Goal: Transaction & Acquisition: Purchase product/service

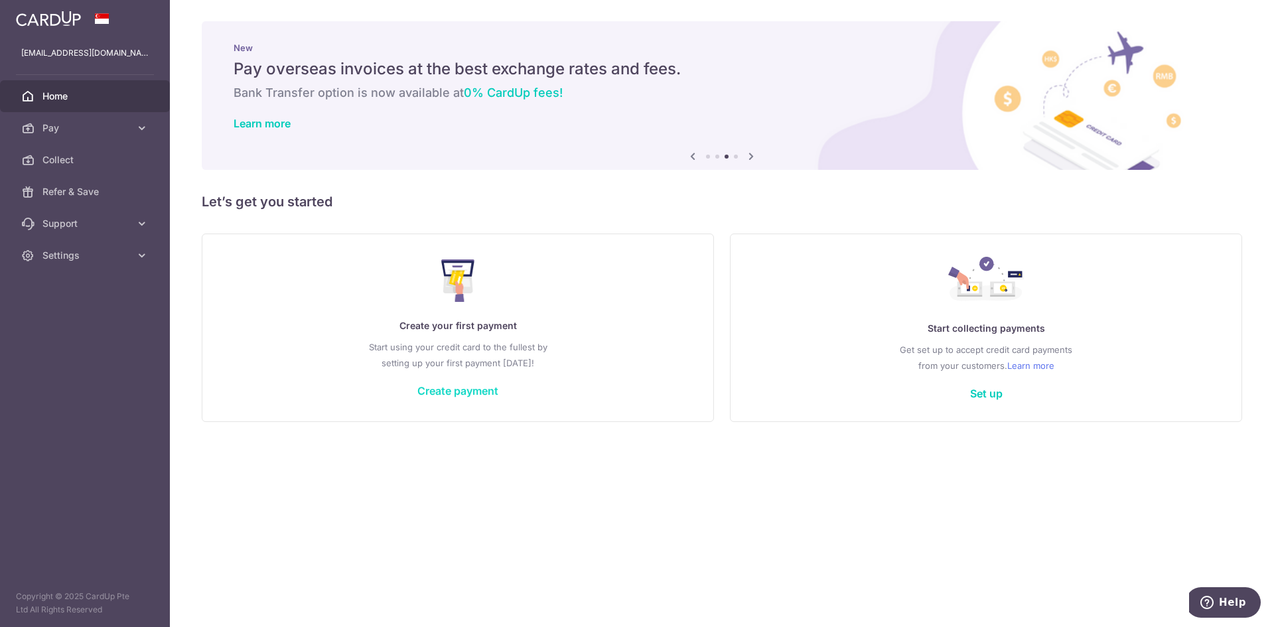
click at [446, 389] on link "Create payment" at bounding box center [457, 390] width 81 height 13
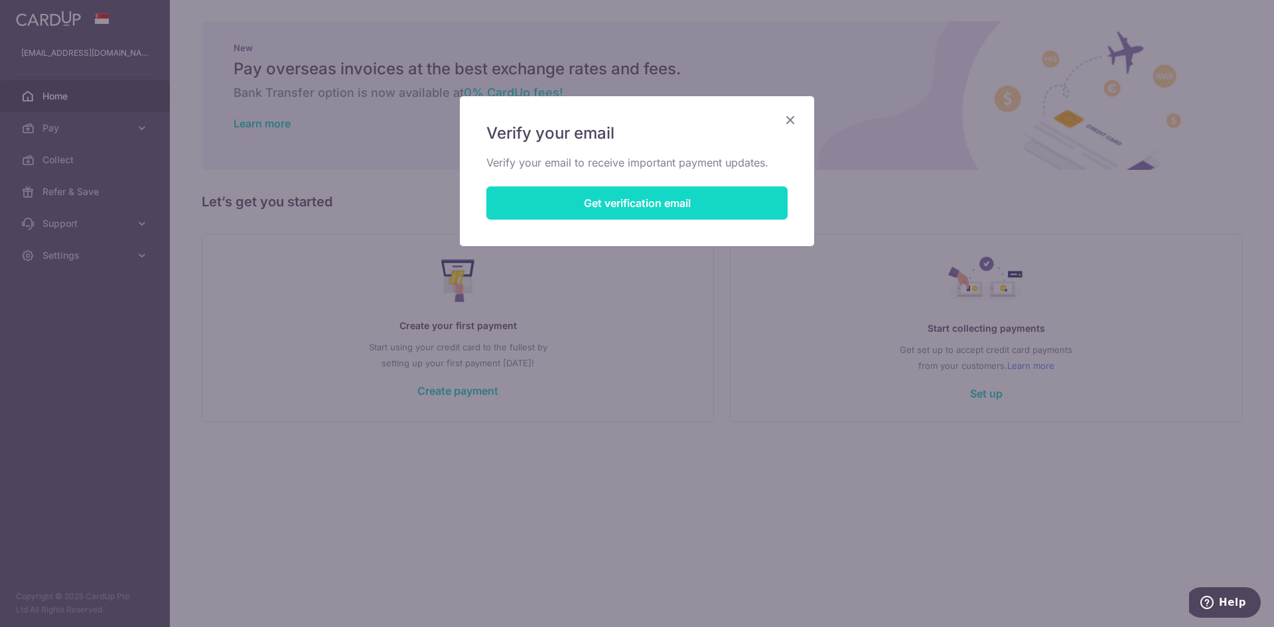
click at [639, 204] on button "Get verification email" at bounding box center [636, 202] width 301 height 33
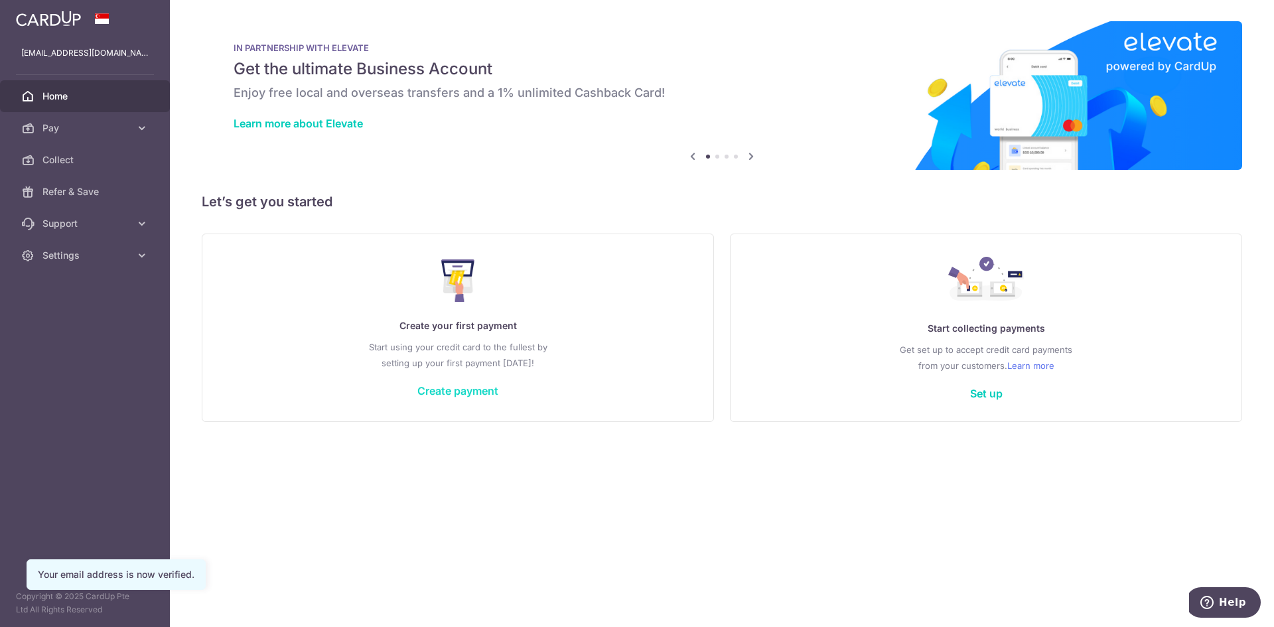
click at [443, 387] on link "Create payment" at bounding box center [457, 390] width 81 height 13
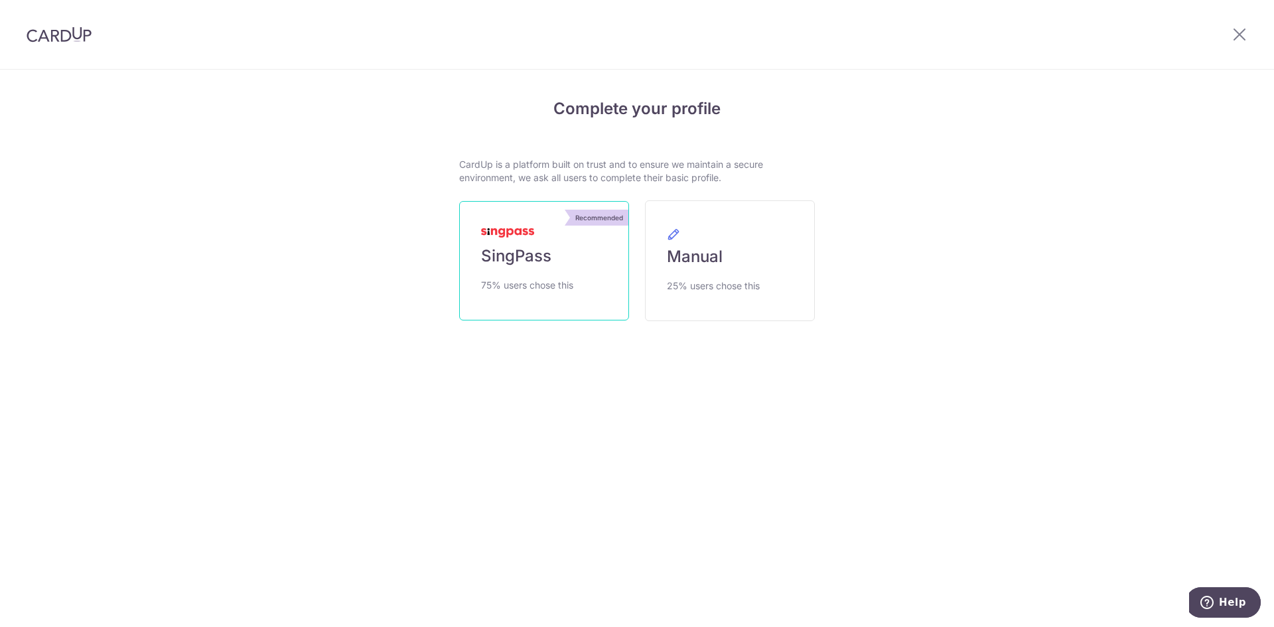
click at [521, 267] on link "Recommended SingPass 75% users chose this" at bounding box center [544, 260] width 170 height 119
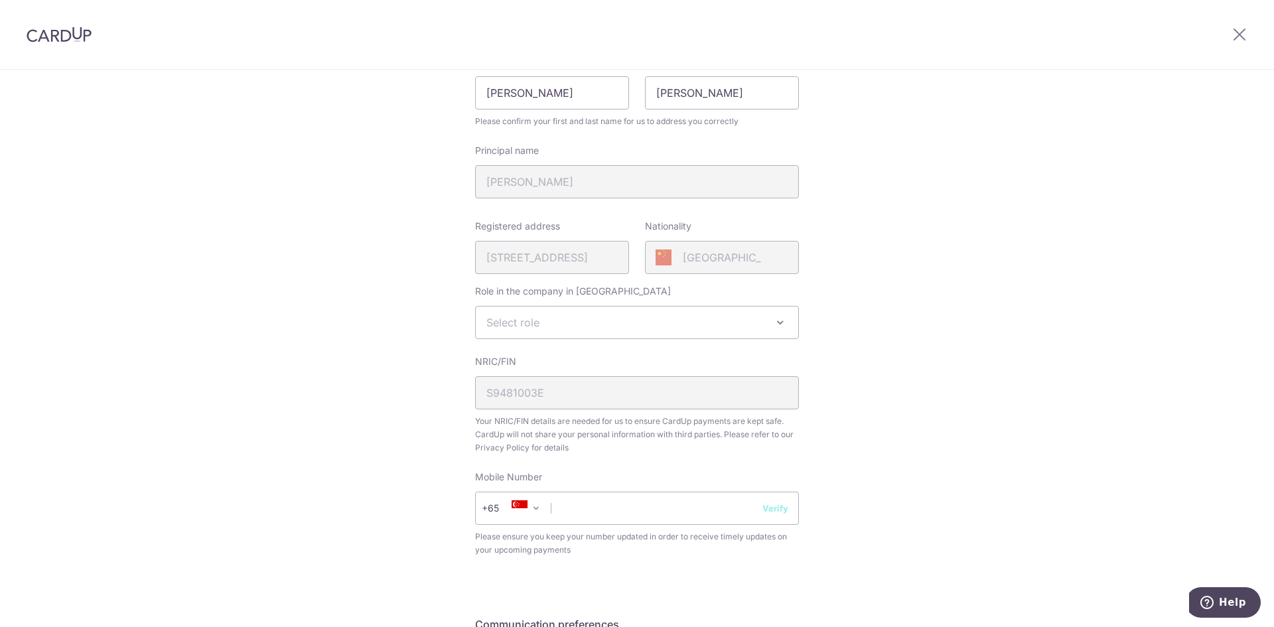
scroll to position [199, 0]
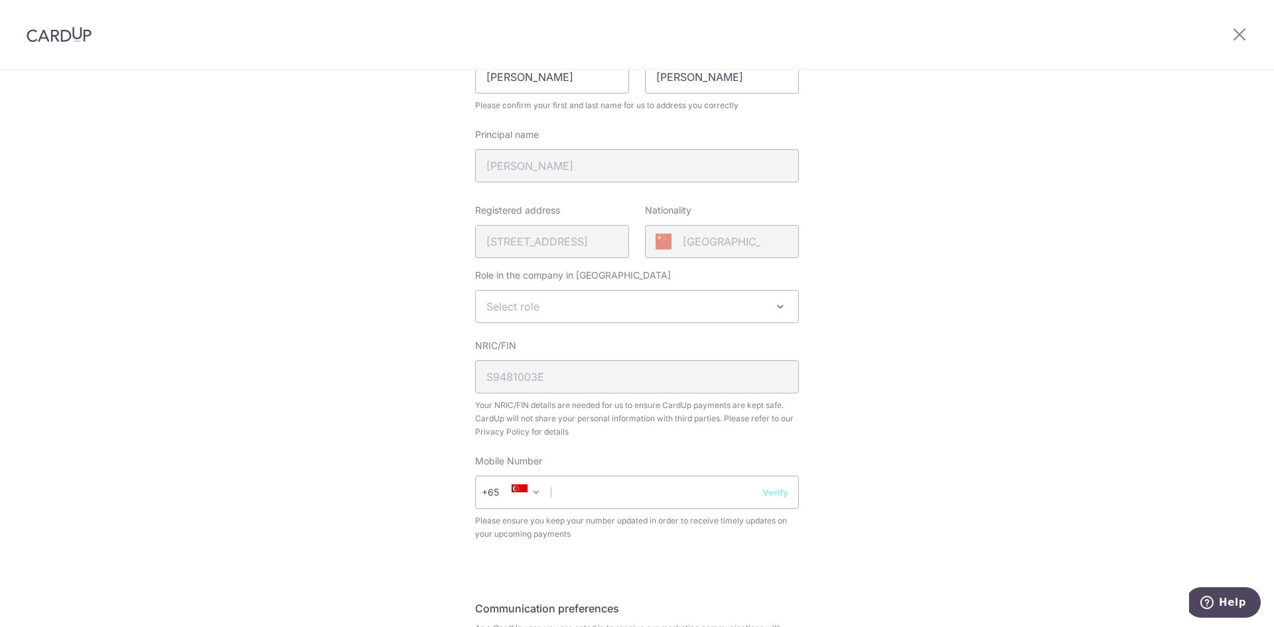
click at [517, 309] on span "Select role" at bounding box center [512, 306] width 53 height 13
select select "director"
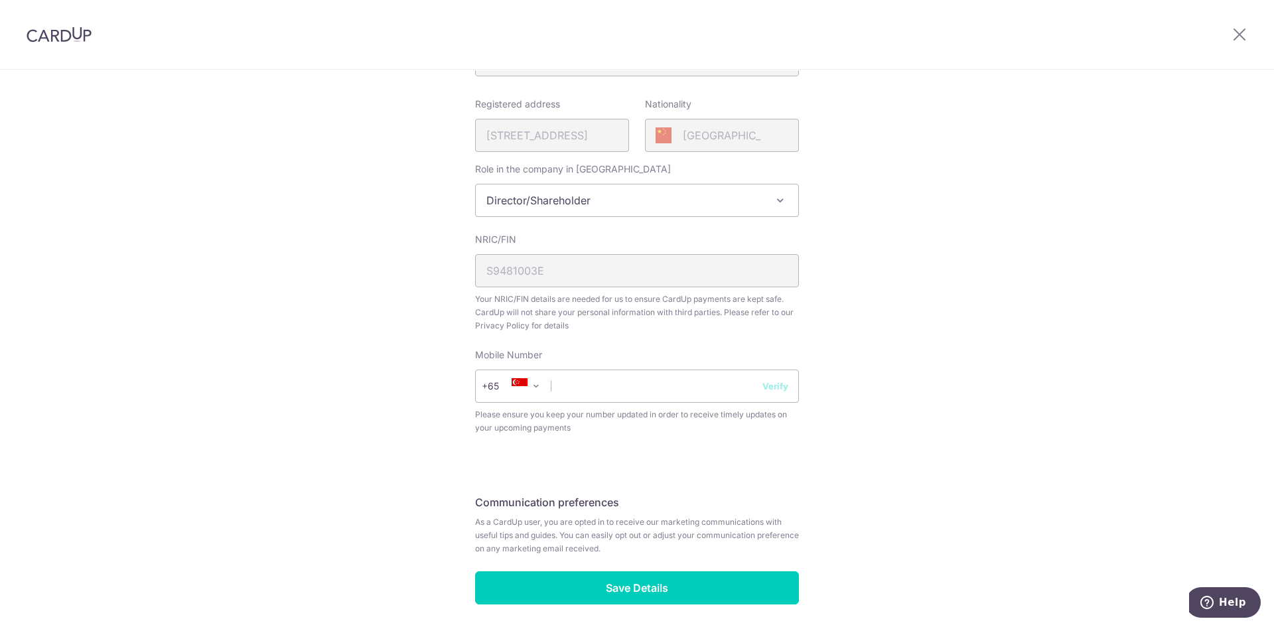
scroll to position [332, 0]
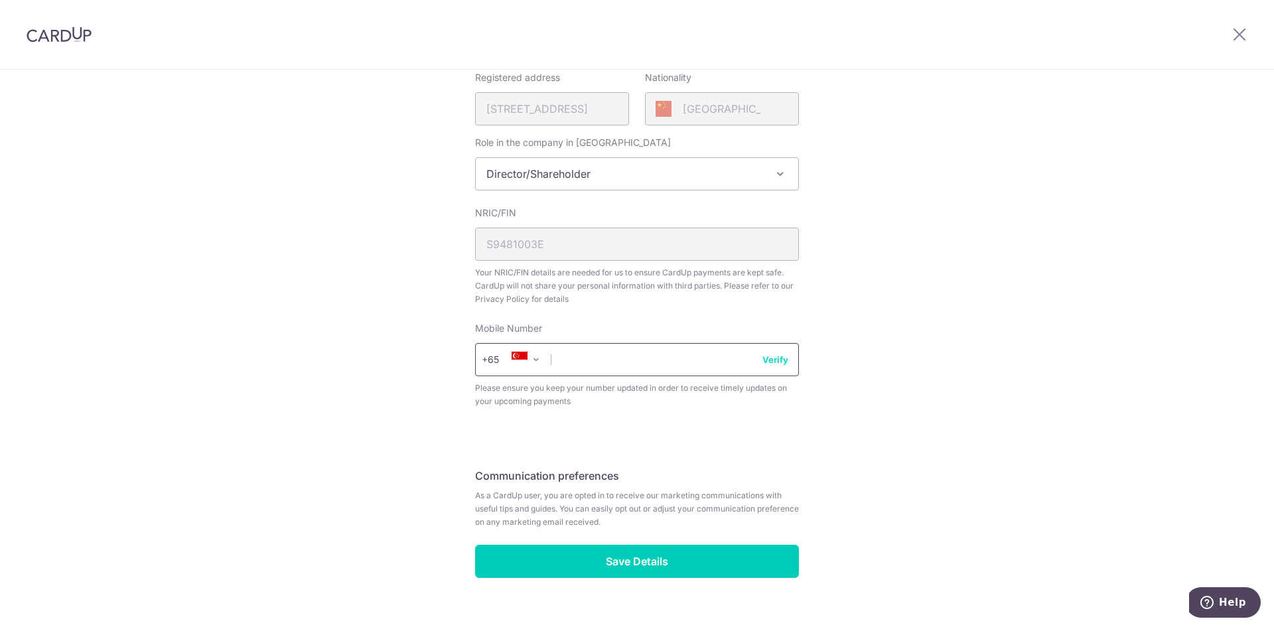
click at [580, 361] on input "text" at bounding box center [637, 359] width 324 height 33
type input "98884999"
click at [774, 358] on button "Verify" at bounding box center [775, 359] width 26 height 13
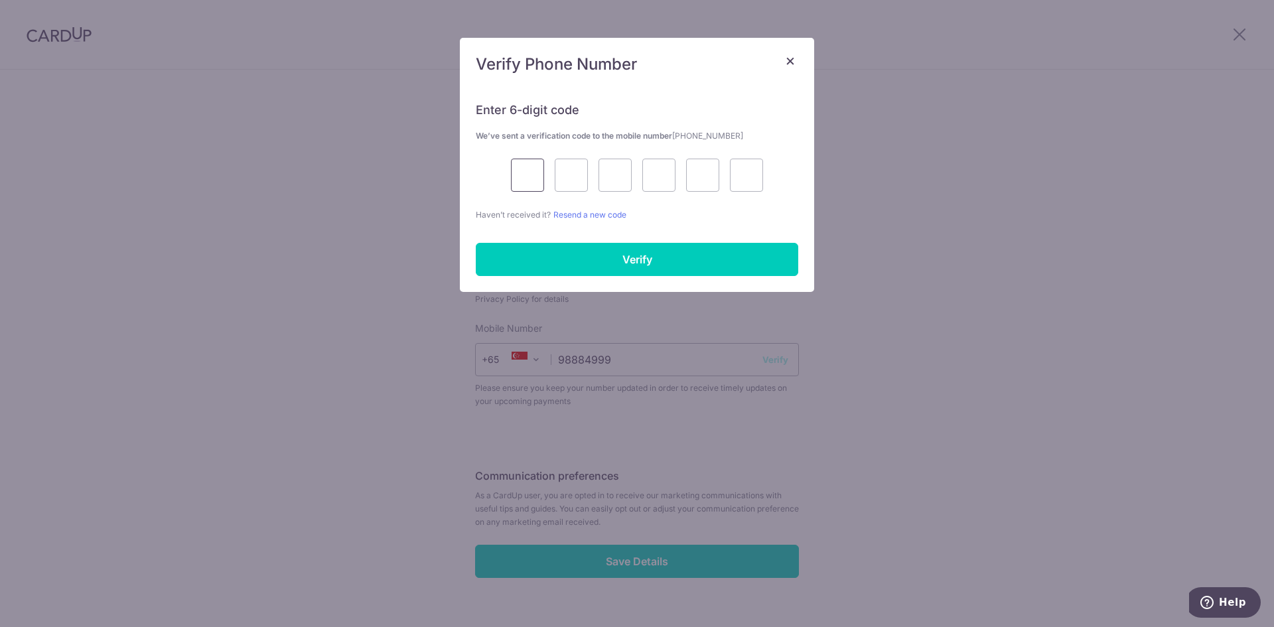
click at [533, 173] on input "text" at bounding box center [527, 175] width 33 height 33
type input "4"
type input "6"
type input "2"
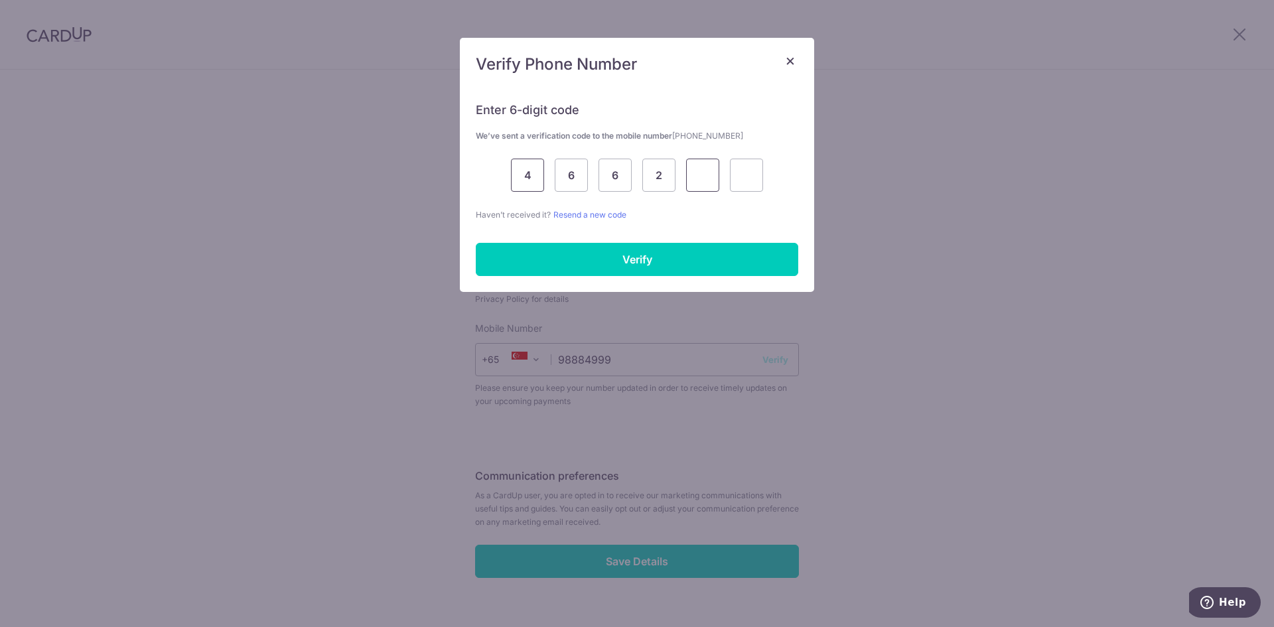
type input "3"
type input "9"
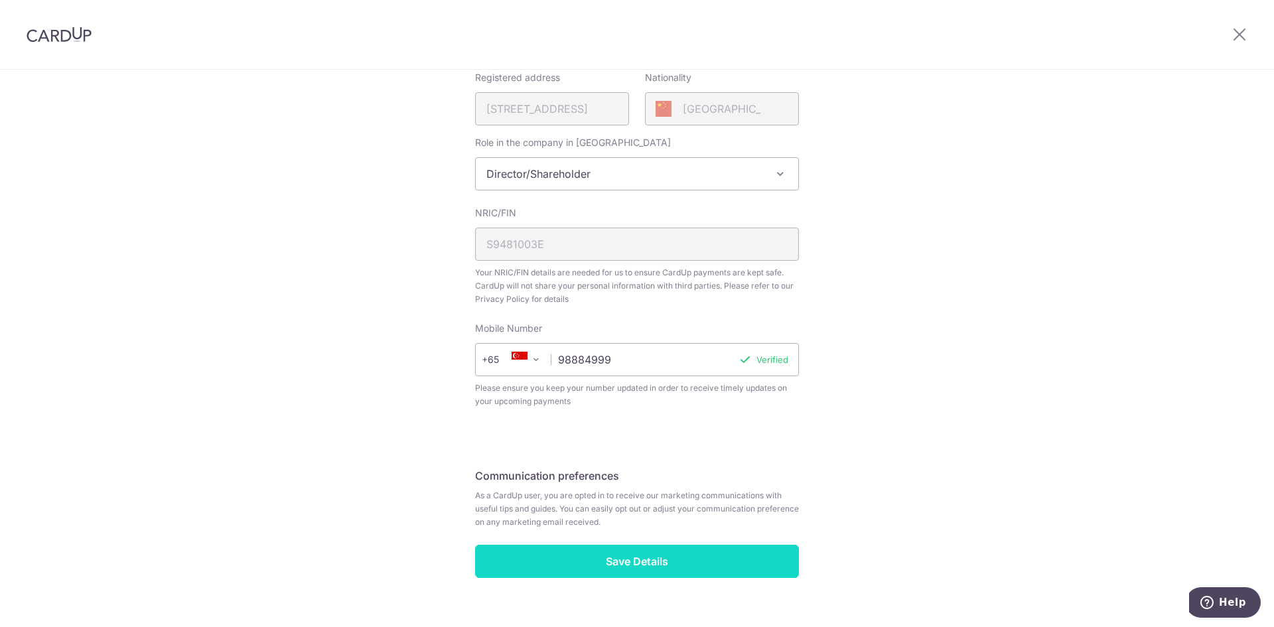
click at [613, 561] on input "Save Details" at bounding box center [637, 561] width 324 height 33
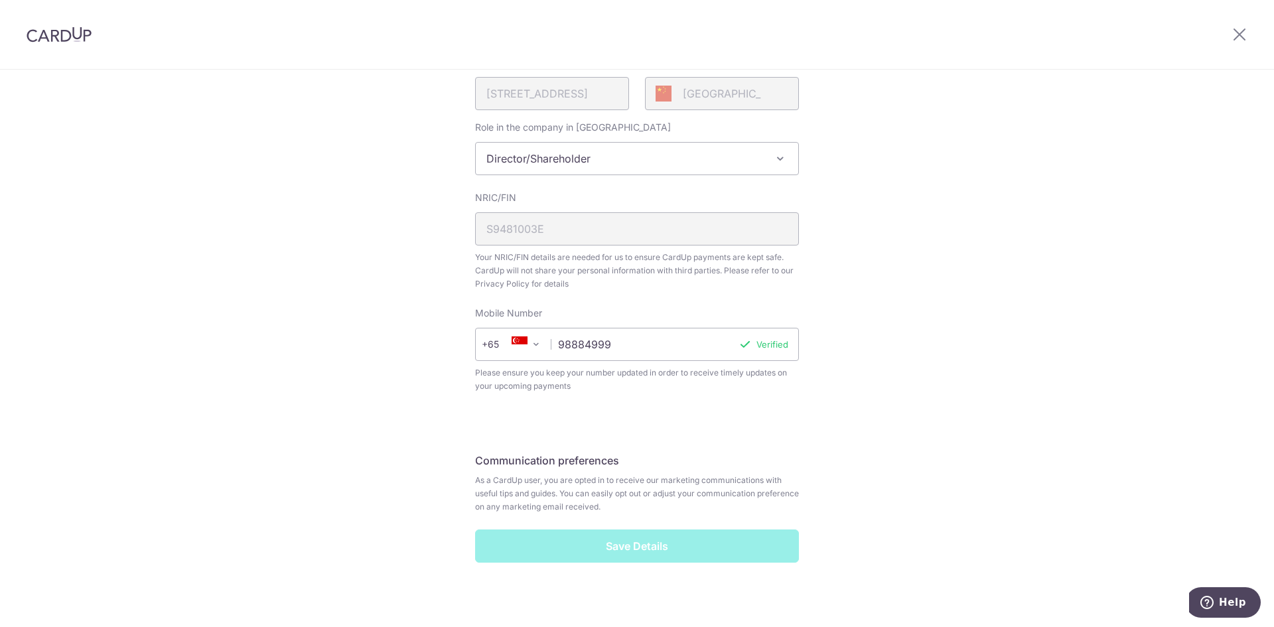
scroll to position [356, 0]
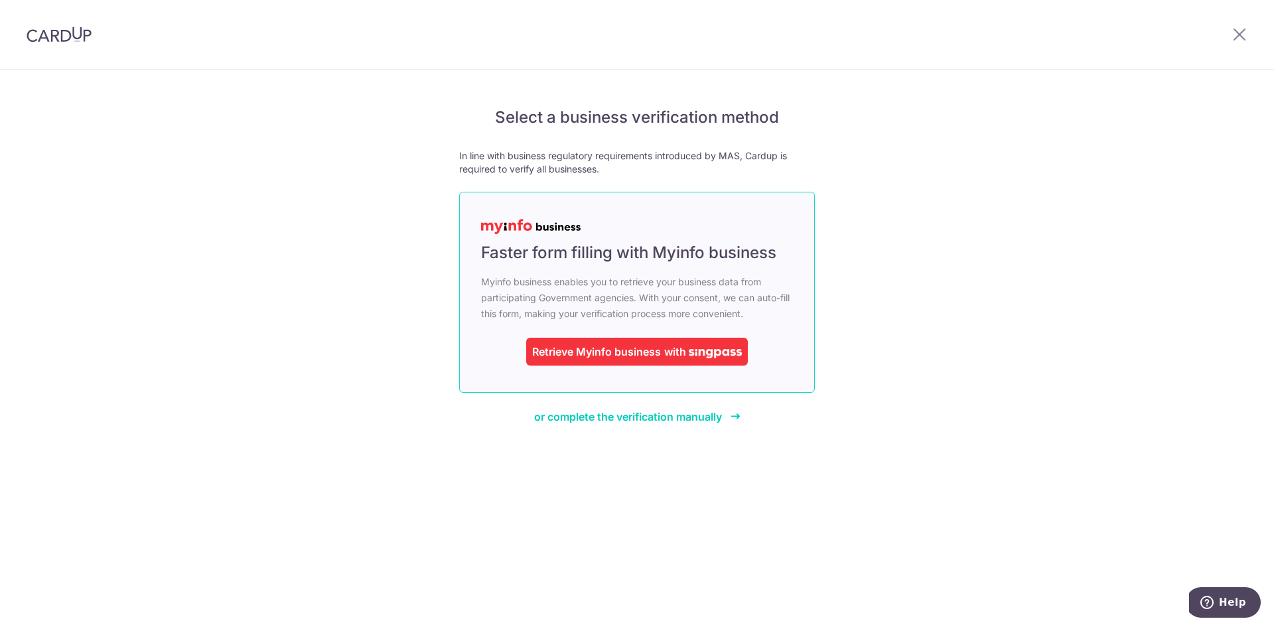
click at [660, 346] on div "Retrieve Myinfo business" at bounding box center [596, 352] width 129 height 16
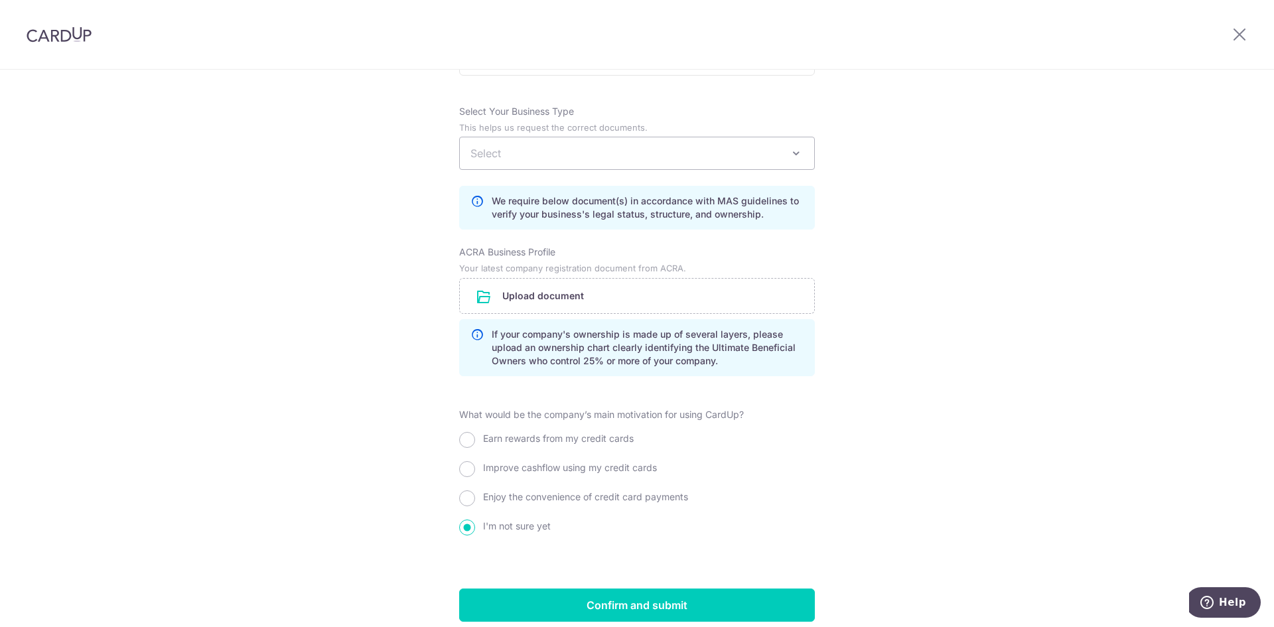
scroll to position [862, 0]
click at [490, 159] on span "Select" at bounding box center [485, 152] width 31 height 13
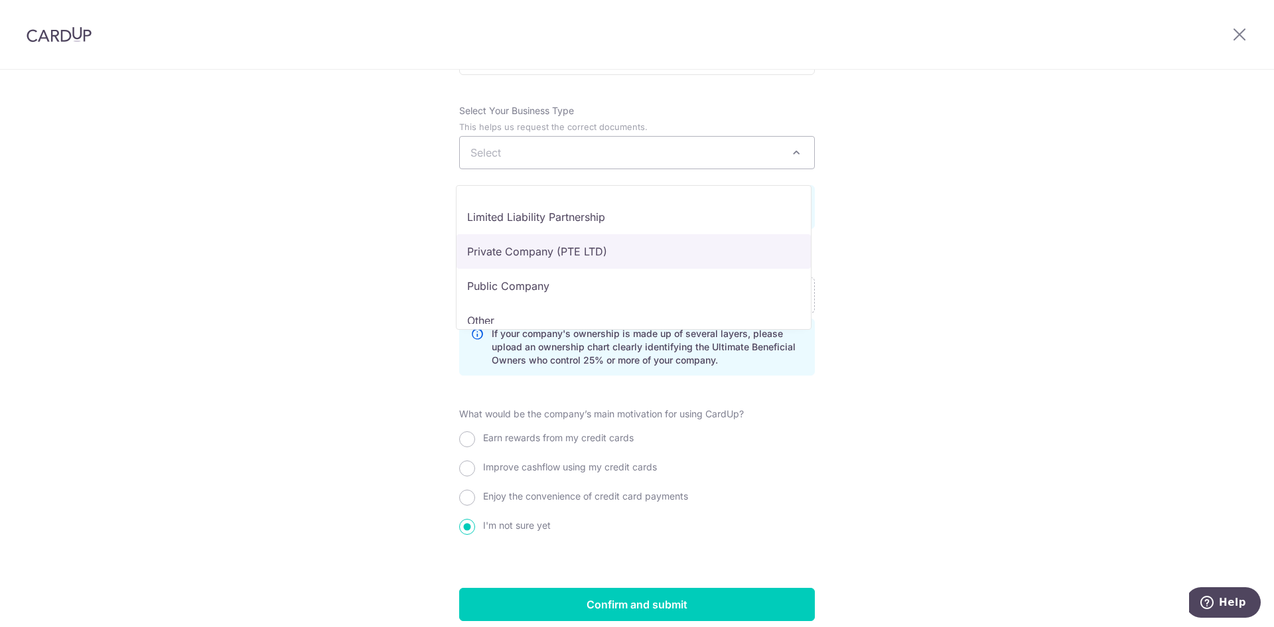
scroll to position [109, 0]
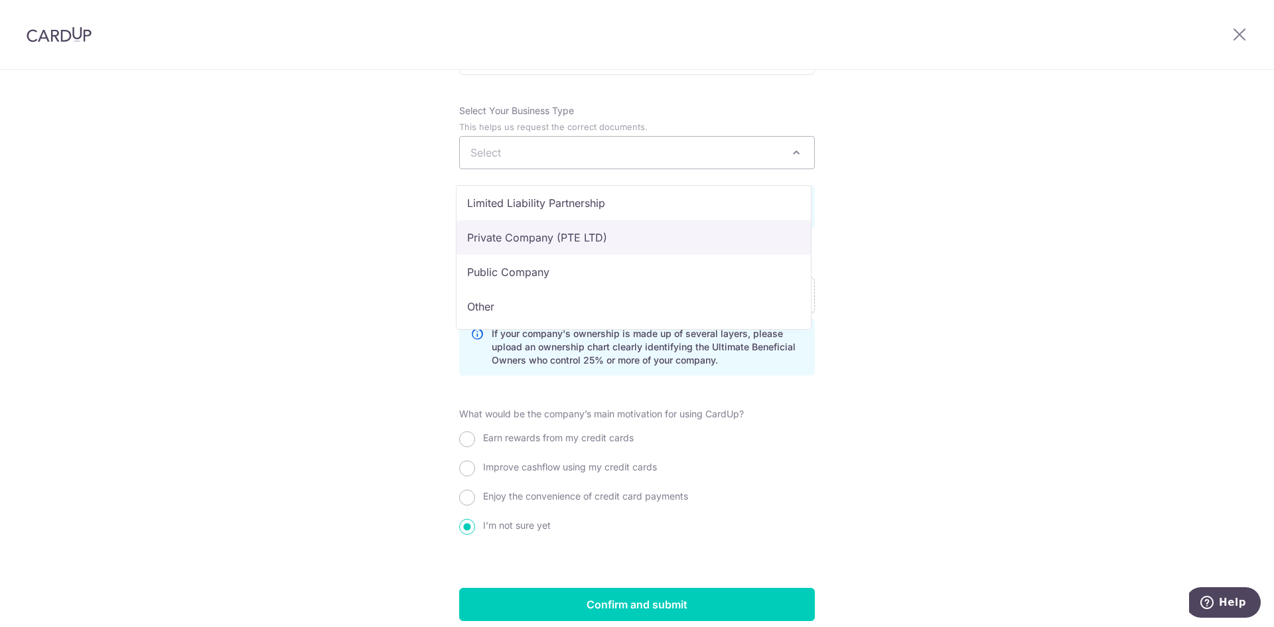
select select "Private Company (PTE LTD)"
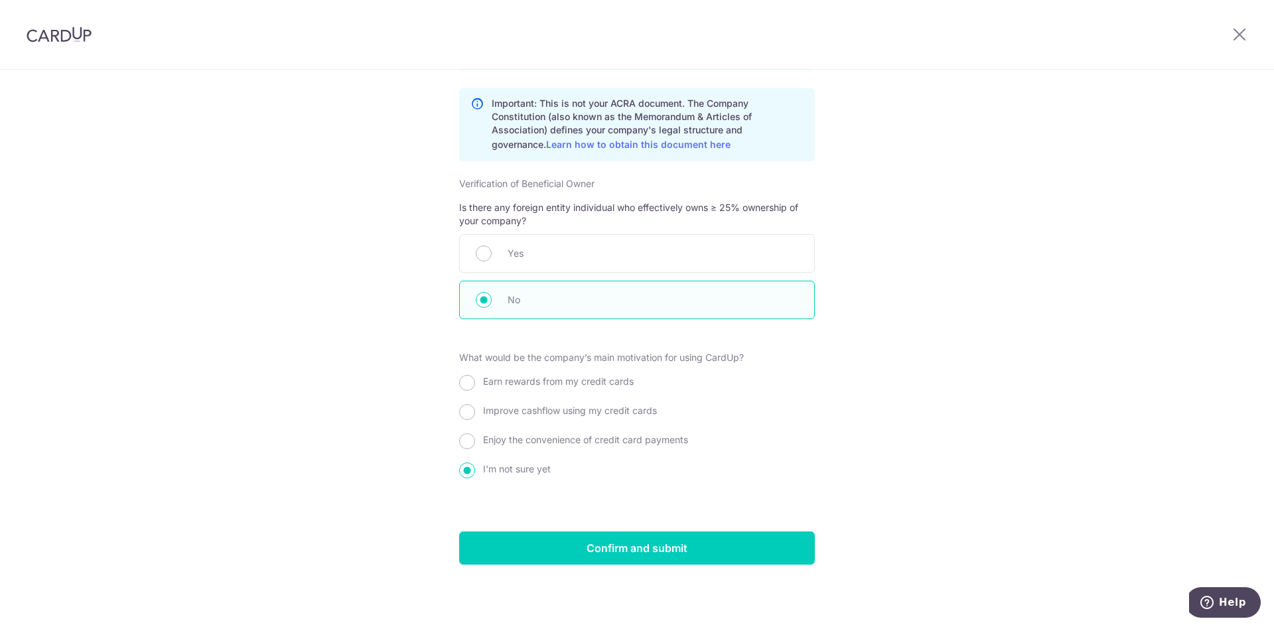
scroll to position [1352, 0]
click at [465, 384] on input "Earn rewards from my credit cards" at bounding box center [467, 383] width 16 height 16
radio input "true"
click at [463, 410] on input "Improve cashflow using my credit cards" at bounding box center [467, 412] width 16 height 16
radio input "true"
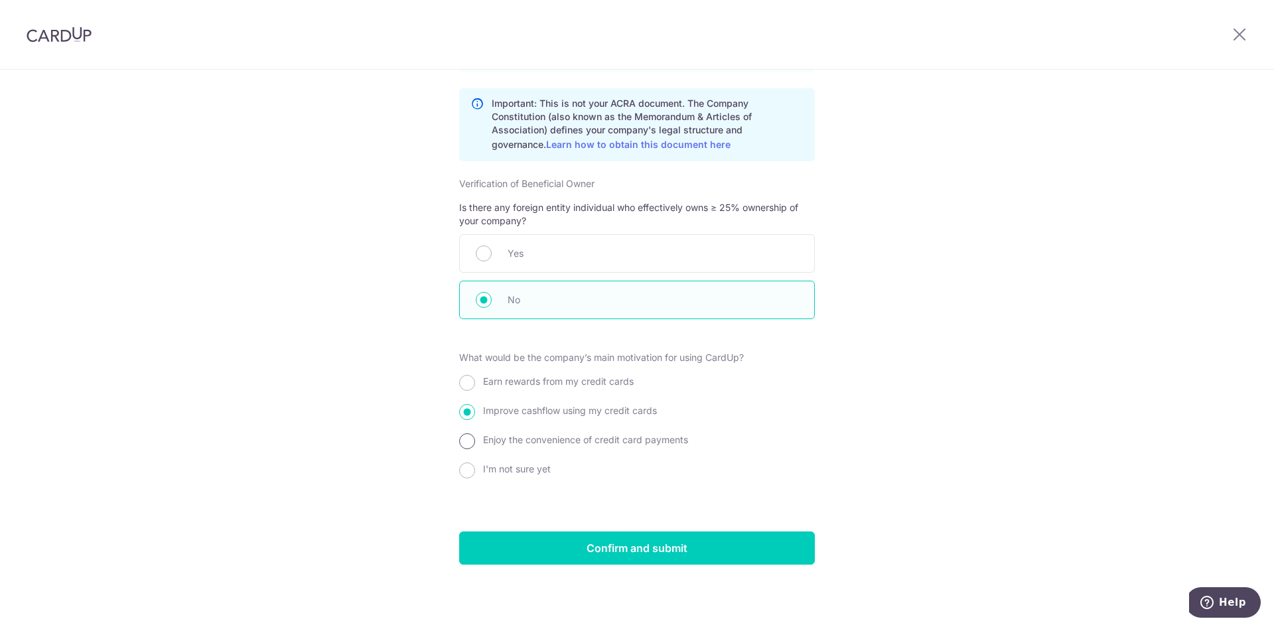
click at [462, 440] on input "Enjoy the convenience of credit card payments" at bounding box center [467, 441] width 16 height 16
radio input "true"
click at [619, 547] on input "Confirm and submit" at bounding box center [637, 547] width 356 height 33
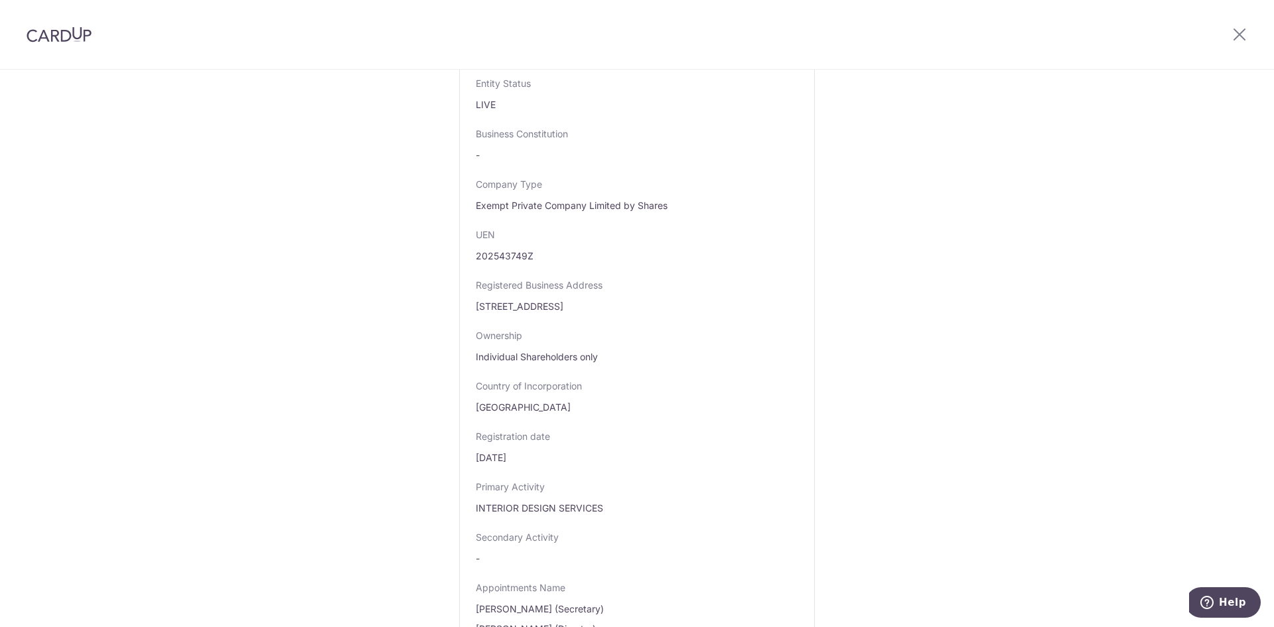
scroll to position [0, 0]
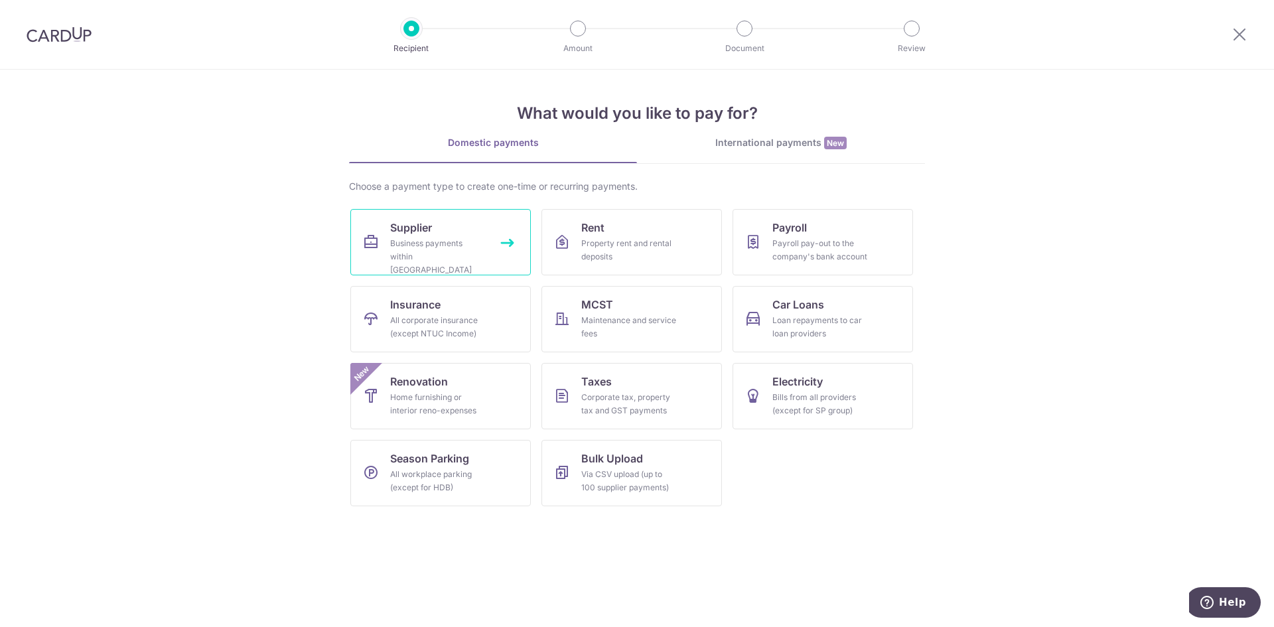
click at [403, 255] on div "Business payments within [GEOGRAPHIC_DATA]" at bounding box center [438, 257] width 96 height 40
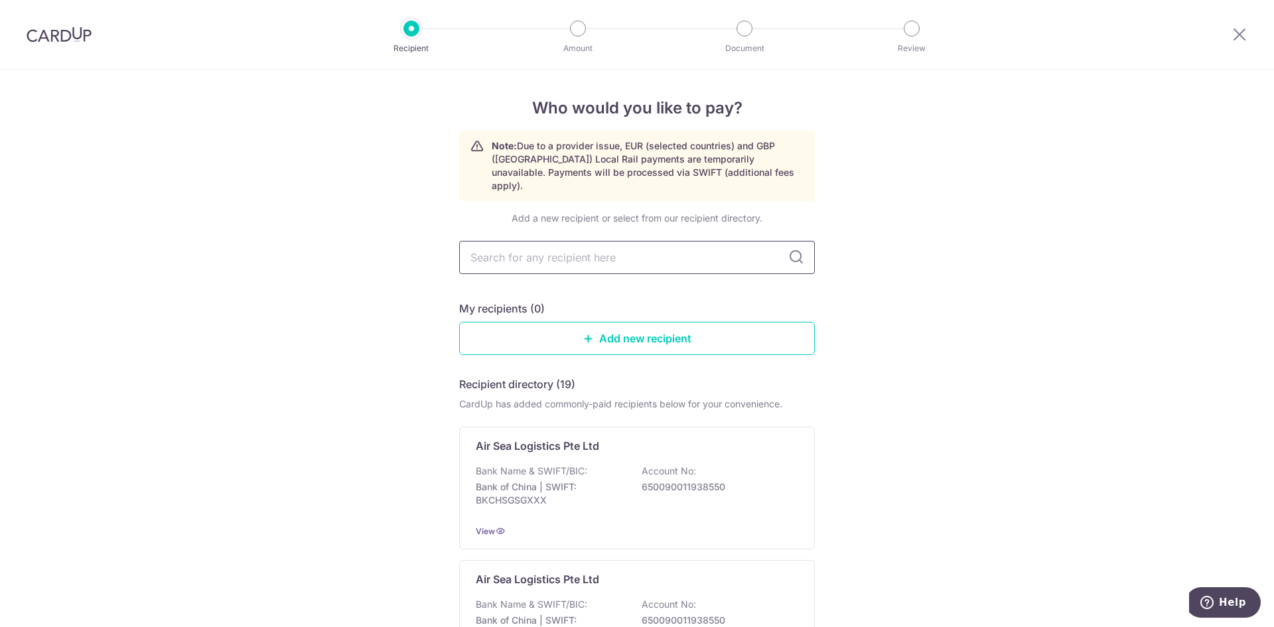
click at [516, 241] on input "text" at bounding box center [637, 257] width 356 height 33
click at [561, 241] on input "text" at bounding box center [637, 257] width 356 height 33
click at [730, 241] on input "text" at bounding box center [637, 257] width 356 height 33
paste input "Purenviro International Pte Ltd"
type input "Purenviro International Pte Ltd"
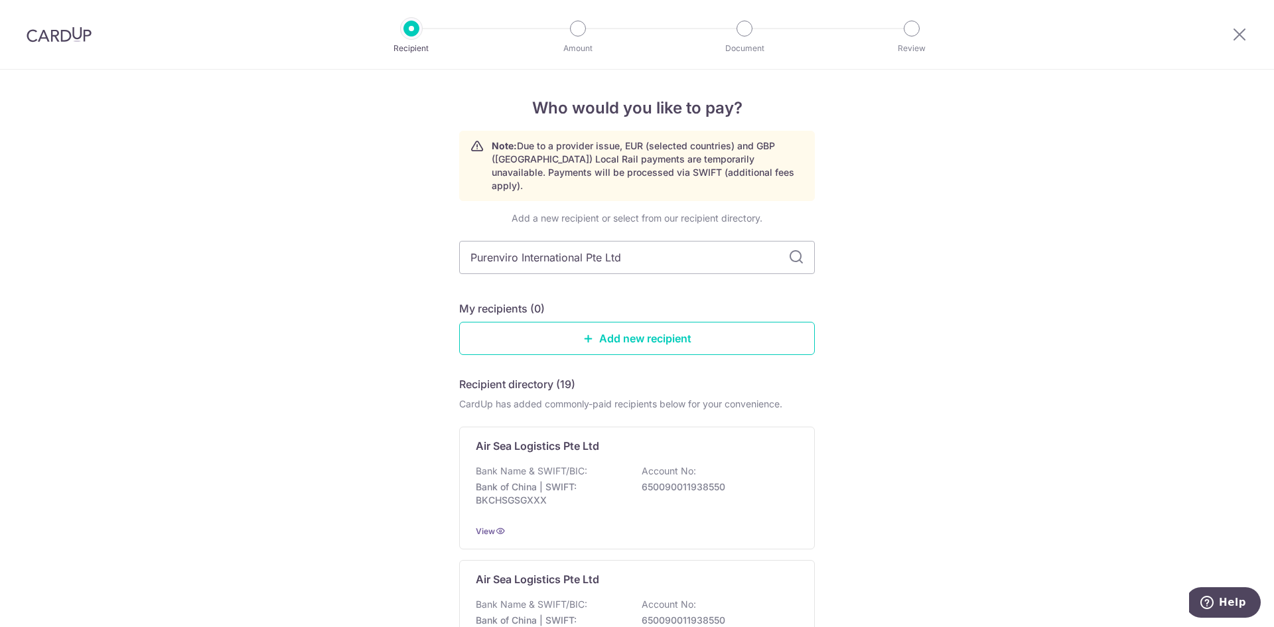
click at [795, 251] on icon at bounding box center [796, 257] width 16 height 16
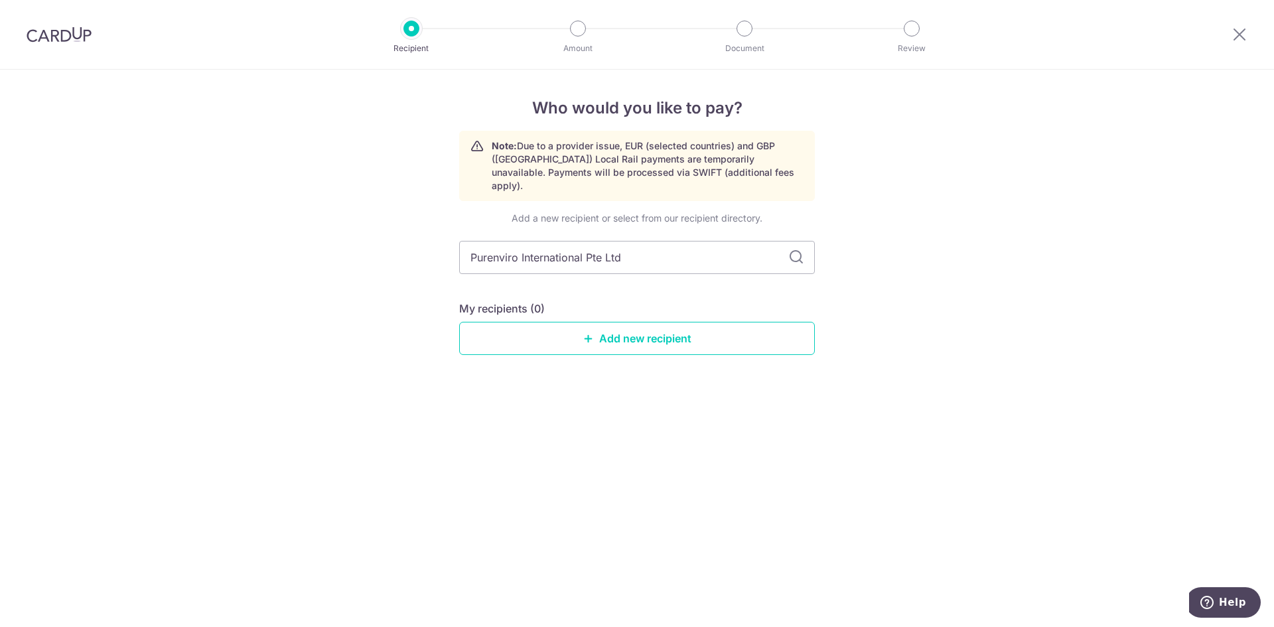
click at [784, 245] on input "Purenviro International Pte Ltd" at bounding box center [637, 257] width 356 height 33
click at [791, 249] on icon at bounding box center [796, 257] width 16 height 16
click at [592, 333] on icon at bounding box center [588, 338] width 11 height 11
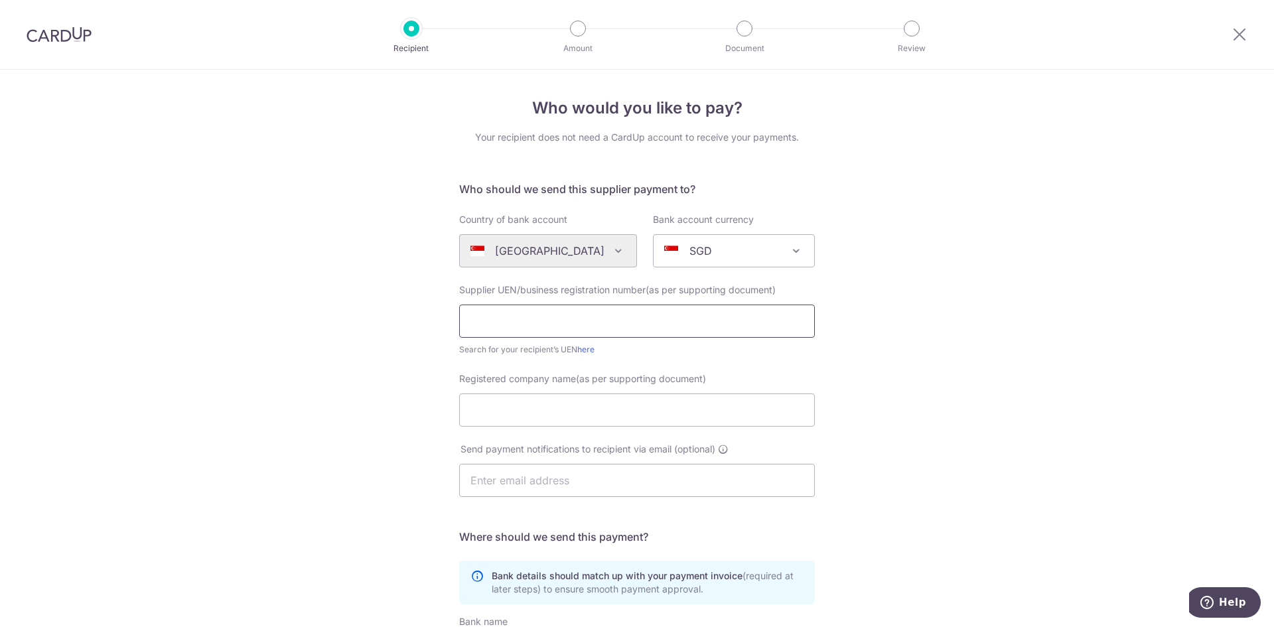
click at [528, 330] on input "text" at bounding box center [637, 320] width 356 height 33
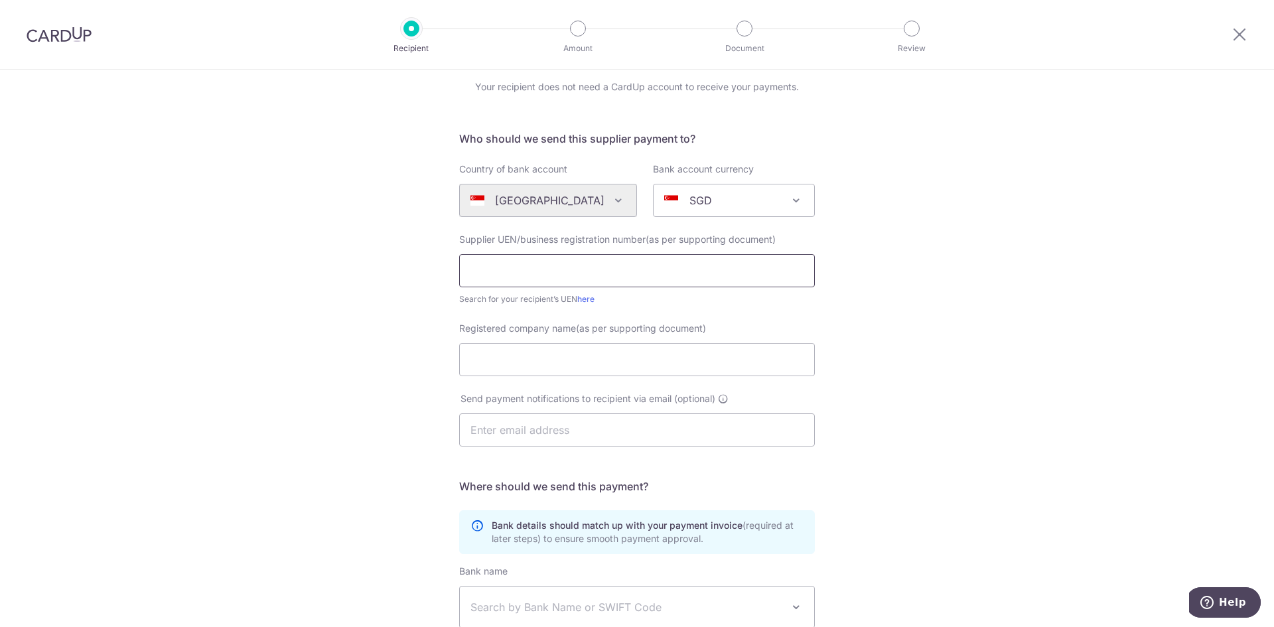
scroll to position [66, 0]
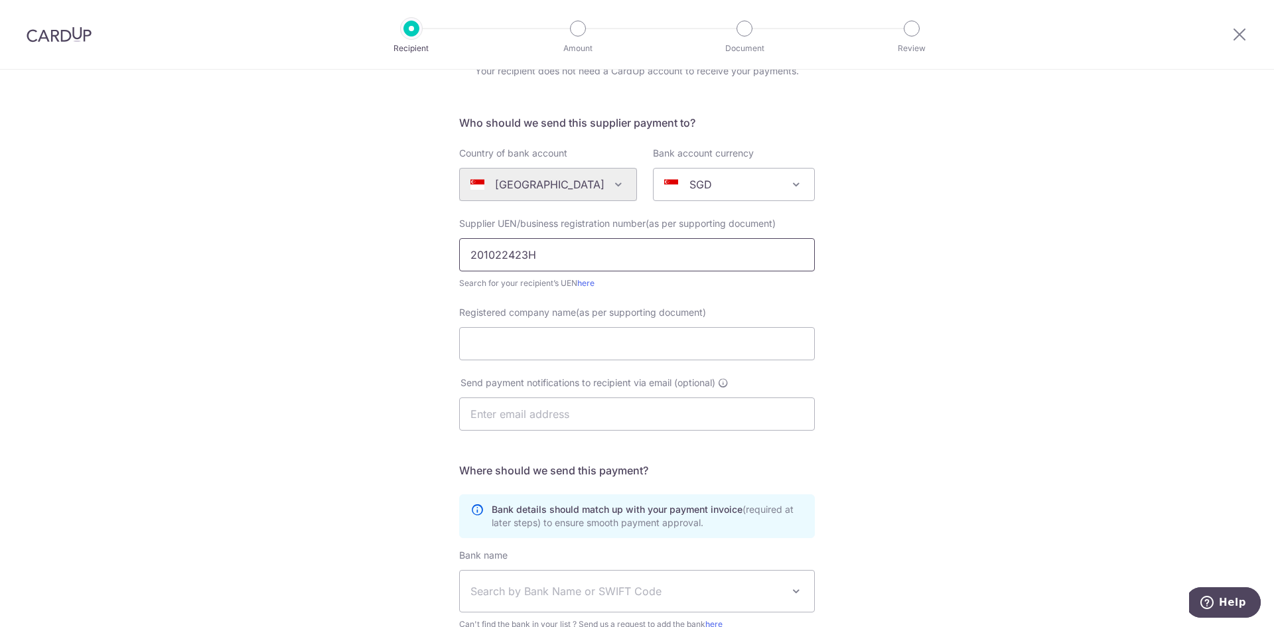
type input "201022423H"
click at [431, 330] on div "Who would you like to pay? Your recipient does not need a CardUp account to rec…" at bounding box center [637, 405] width 1274 height 804
click at [513, 338] on input "Registered company name(as per supporting document)" at bounding box center [637, 343] width 356 height 33
paste input "Purenviro International Pte Ltd"
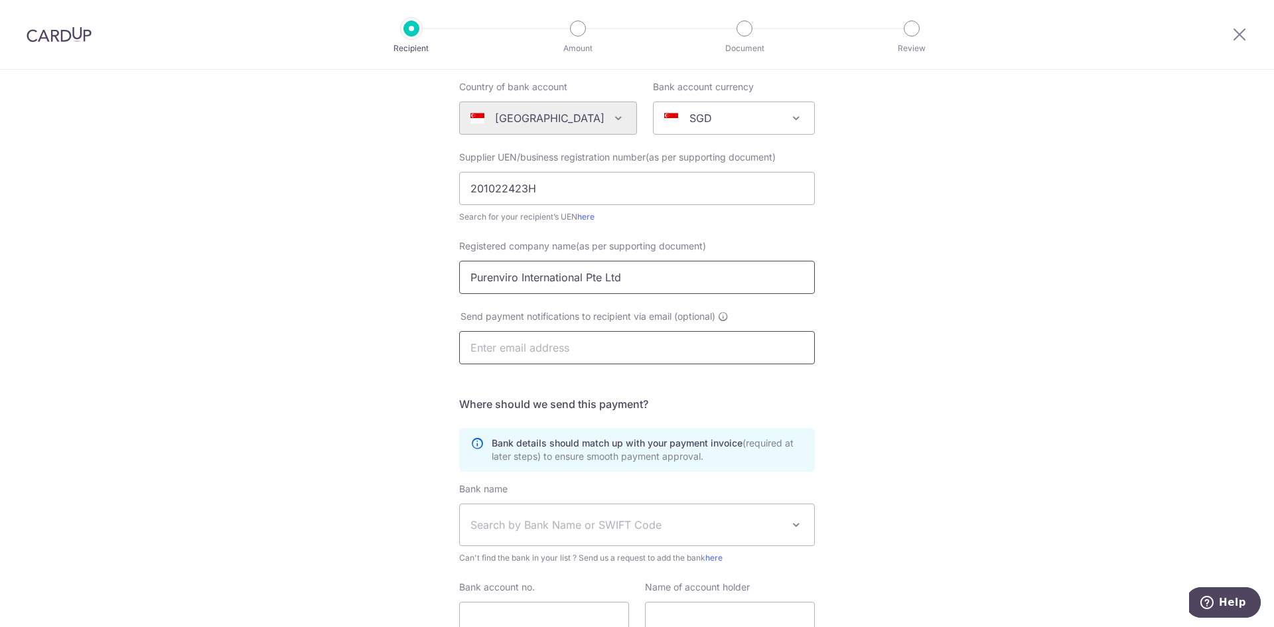
type input "Purenviro International Pte Ltd"
click at [499, 350] on input "text" at bounding box center [637, 347] width 356 height 33
click at [608, 356] on input "text" at bounding box center [637, 347] width 356 height 33
paste input "ADMIN@PURENVIRO.COM.SG"
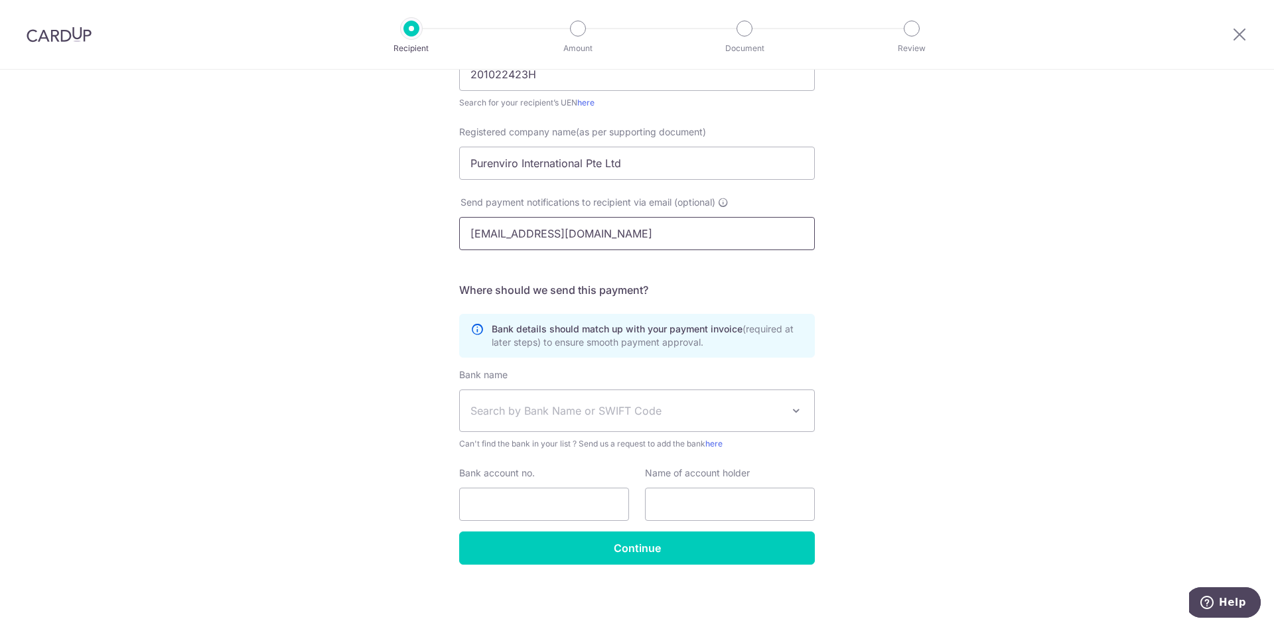
type input "ADMIN@PURENVIRO.COM.SG"
click at [553, 416] on span "Search by Bank Name or SWIFT Code" at bounding box center [626, 411] width 312 height 16
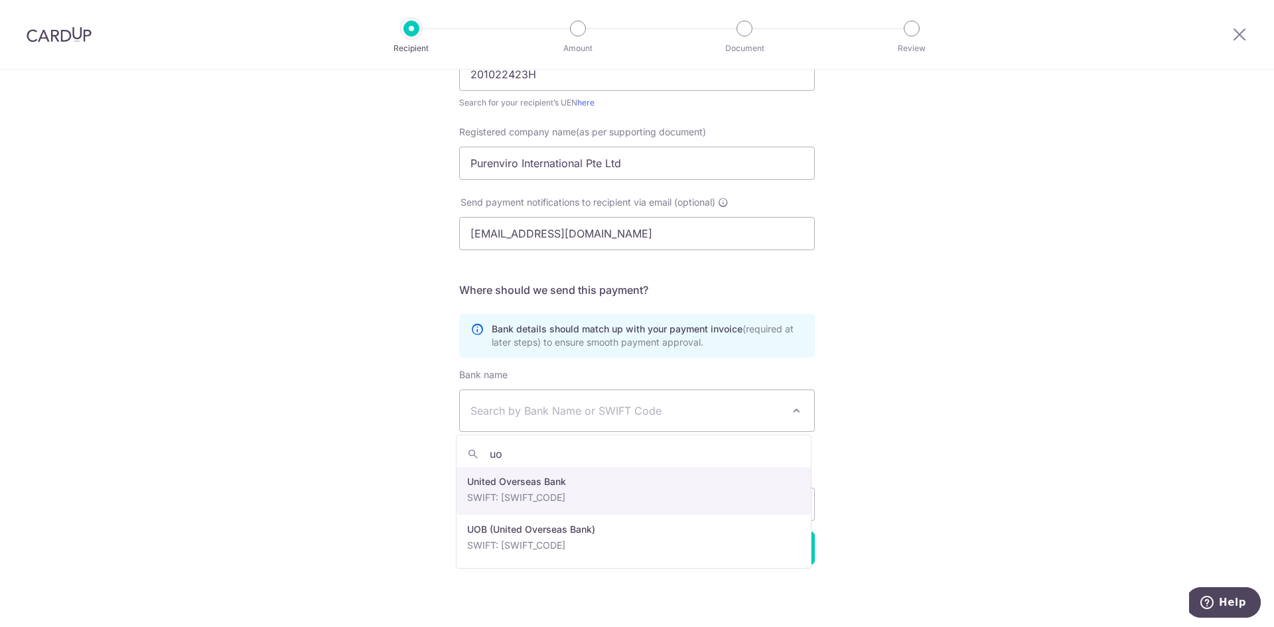
type input "uo"
select select "23668"
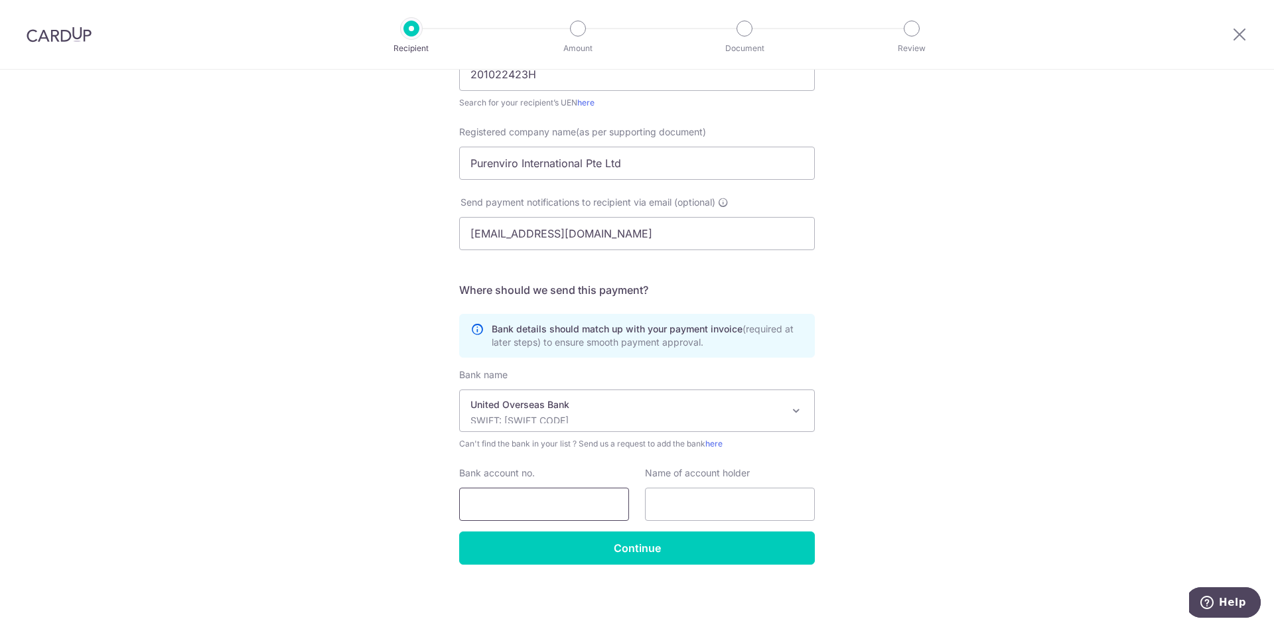
click at [523, 505] on input "Bank account no." at bounding box center [544, 504] width 170 height 33
click at [563, 503] on input "Bank account no." at bounding box center [544, 504] width 170 height 33
type input "3393138651"
click at [681, 505] on input "text" at bounding box center [730, 504] width 170 height 33
click at [703, 501] on input "text" at bounding box center [730, 504] width 170 height 33
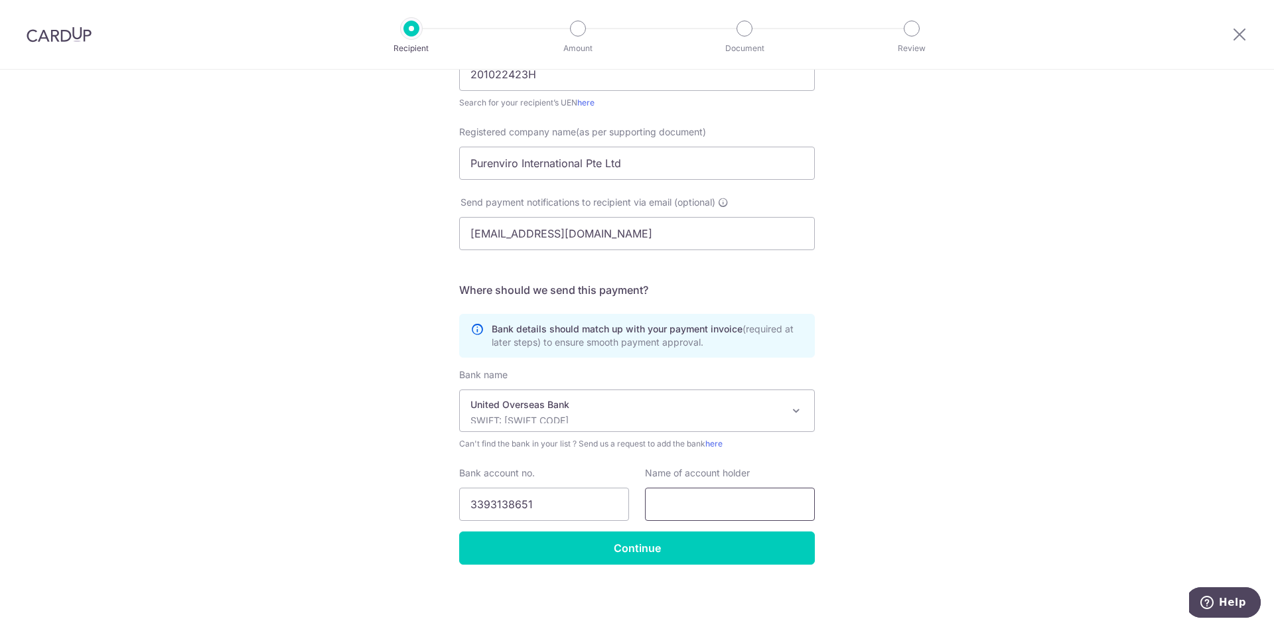
paste input "Purenviro International Pte Ltd"
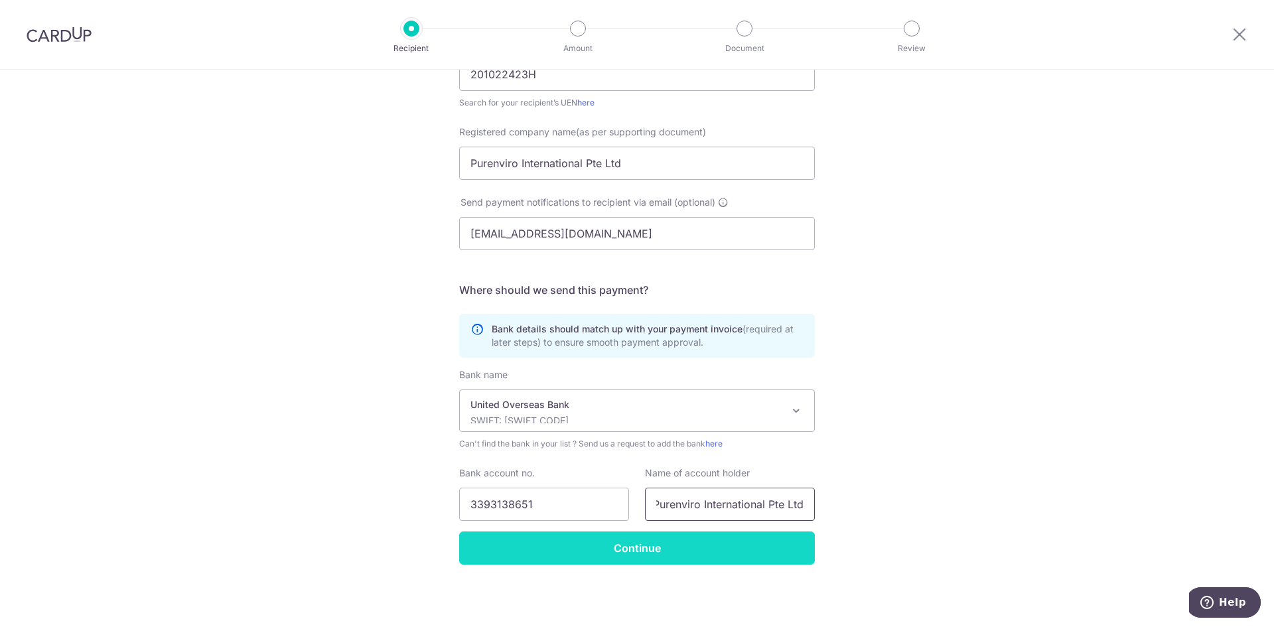
type input "Purenviro International Pte Ltd"
click at [679, 555] on input "Continue" at bounding box center [637, 547] width 356 height 33
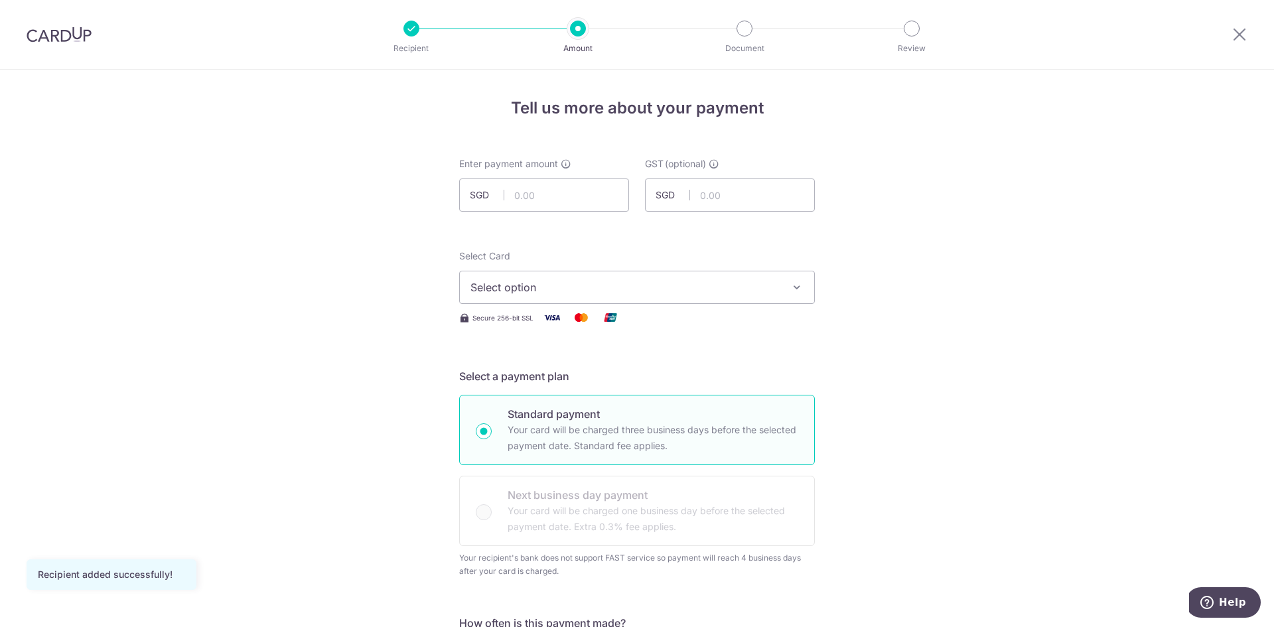
click at [516, 295] on button "Select option" at bounding box center [637, 287] width 356 height 33
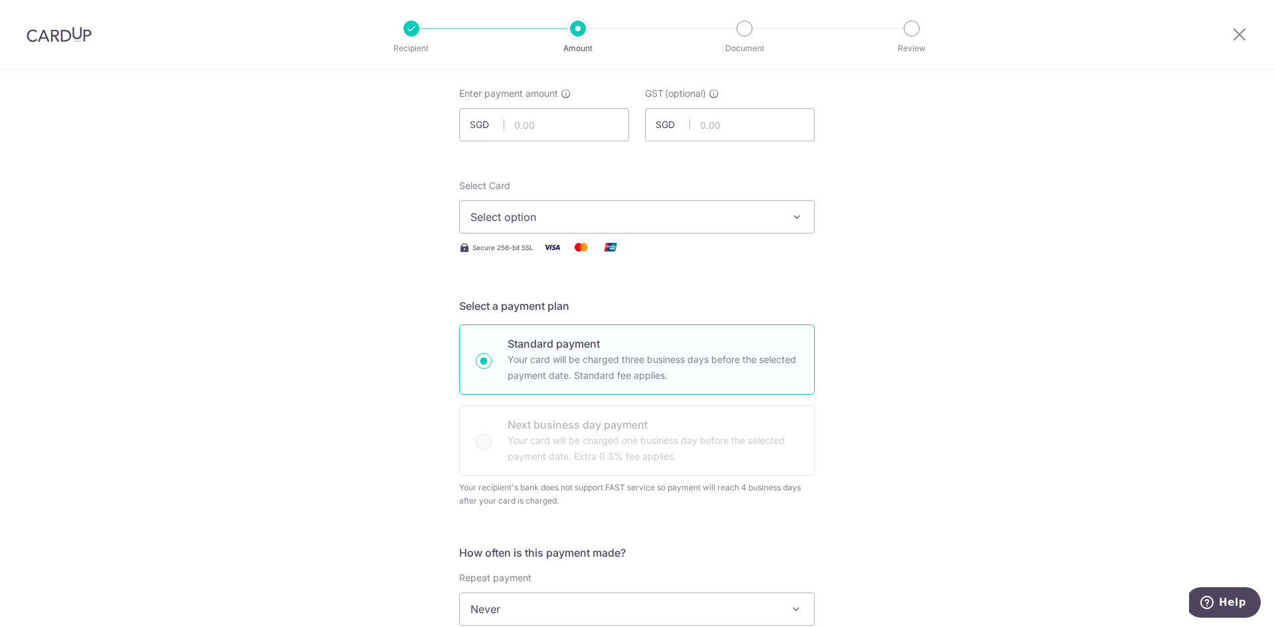
scroll to position [66, 0]
click at [561, 124] on input "text" at bounding box center [544, 128] width 170 height 33
click at [523, 229] on button "Select option" at bounding box center [637, 220] width 356 height 33
click at [523, 260] on span "Add credit card" at bounding box center [648, 257] width 309 height 13
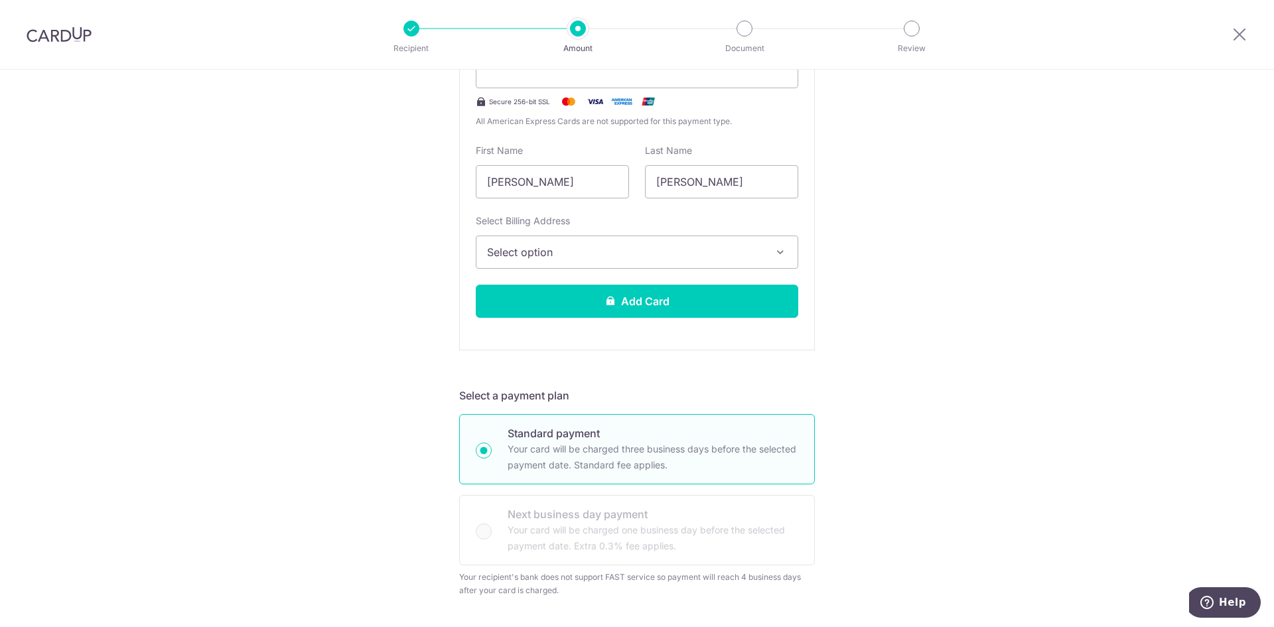
scroll to position [0, 0]
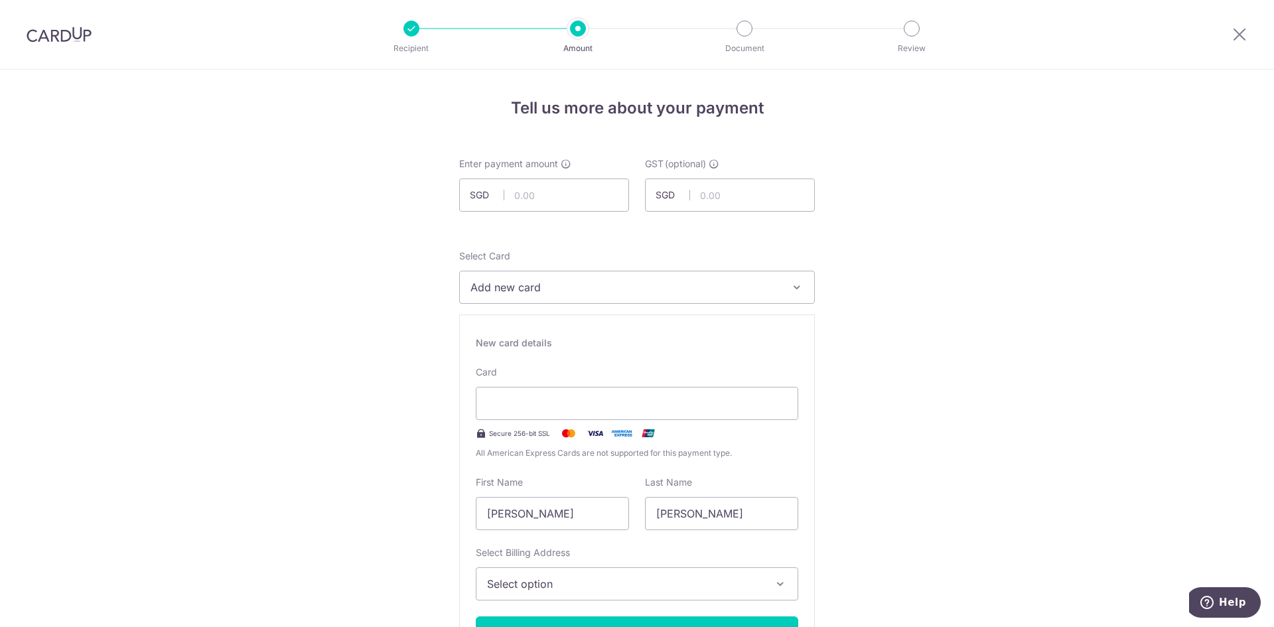
click at [534, 297] on button "Add new card" at bounding box center [637, 287] width 356 height 33
click at [534, 411] on div at bounding box center [637, 403] width 322 height 33
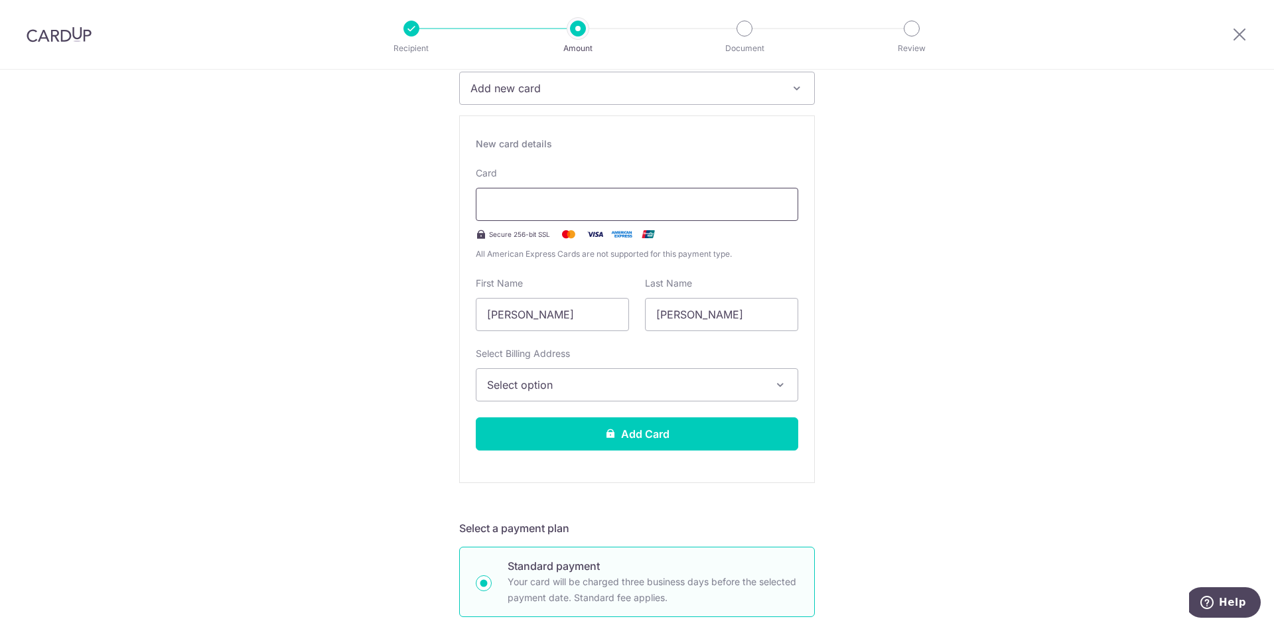
click at [513, 194] on div at bounding box center [637, 204] width 322 height 33
drag, startPoint x: 549, startPoint y: 317, endPoint x: 388, endPoint y: 311, distance: 161.3
type input "Qingkai"
type input "Guo"
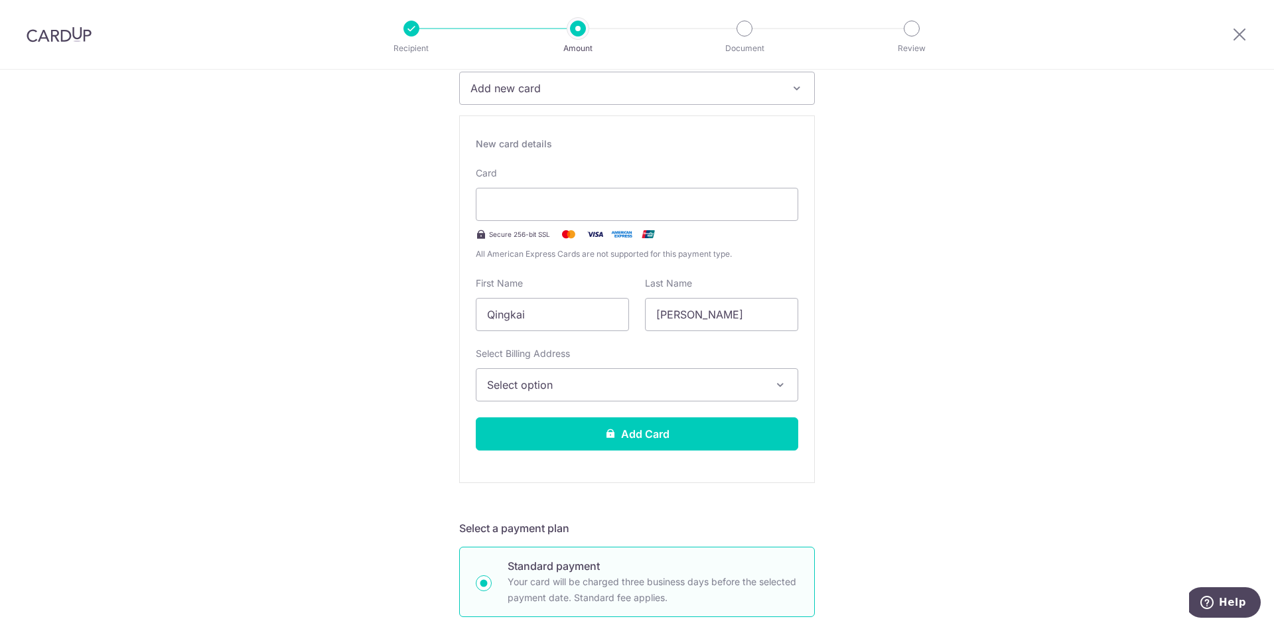
click at [501, 375] on button "Select option" at bounding box center [637, 384] width 322 height 33
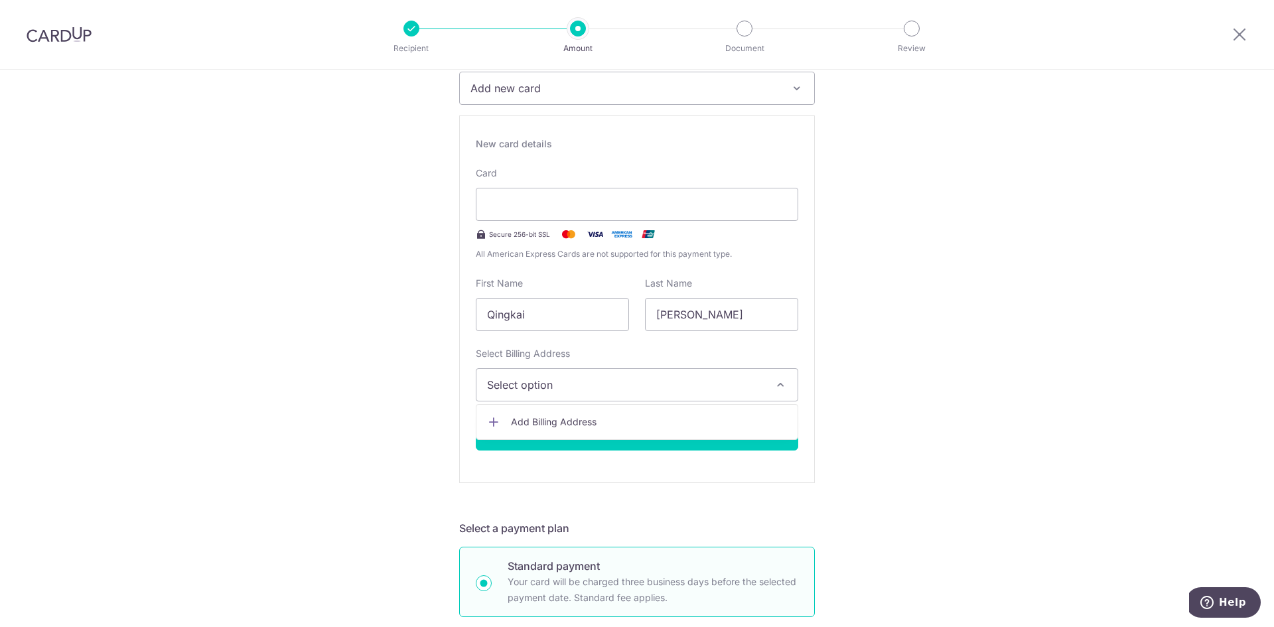
click at [515, 414] on link "Add Billing Address" at bounding box center [636, 422] width 321 height 24
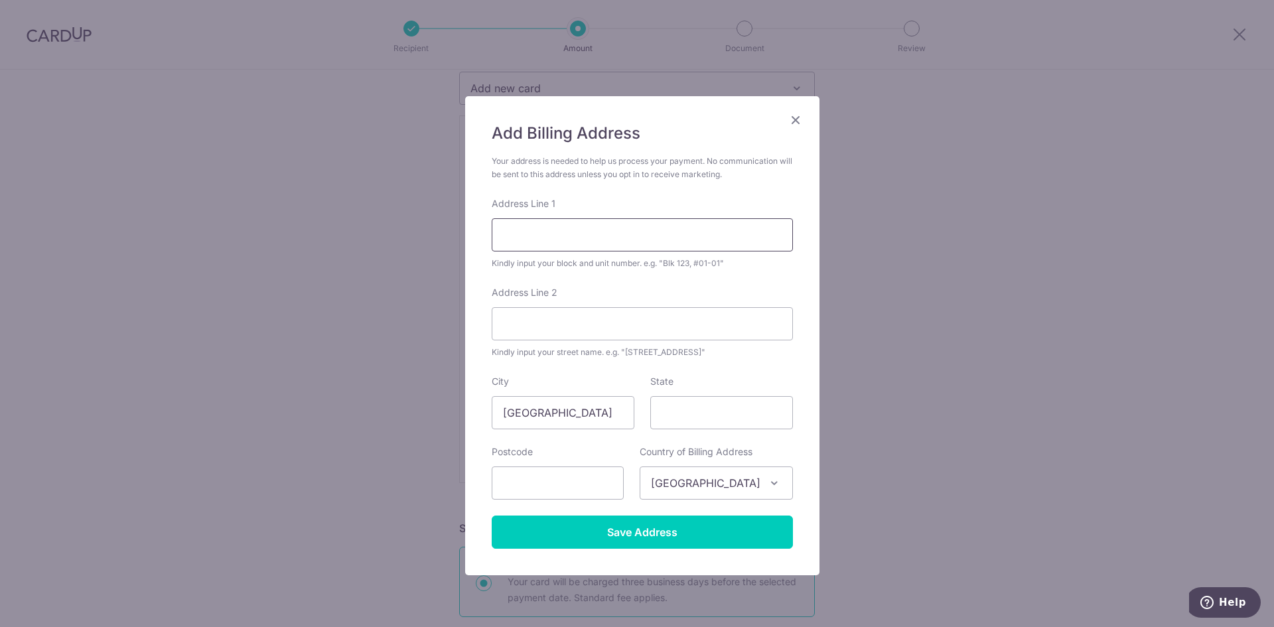
click at [539, 233] on input "Address Line 1" at bounding box center [642, 234] width 301 height 33
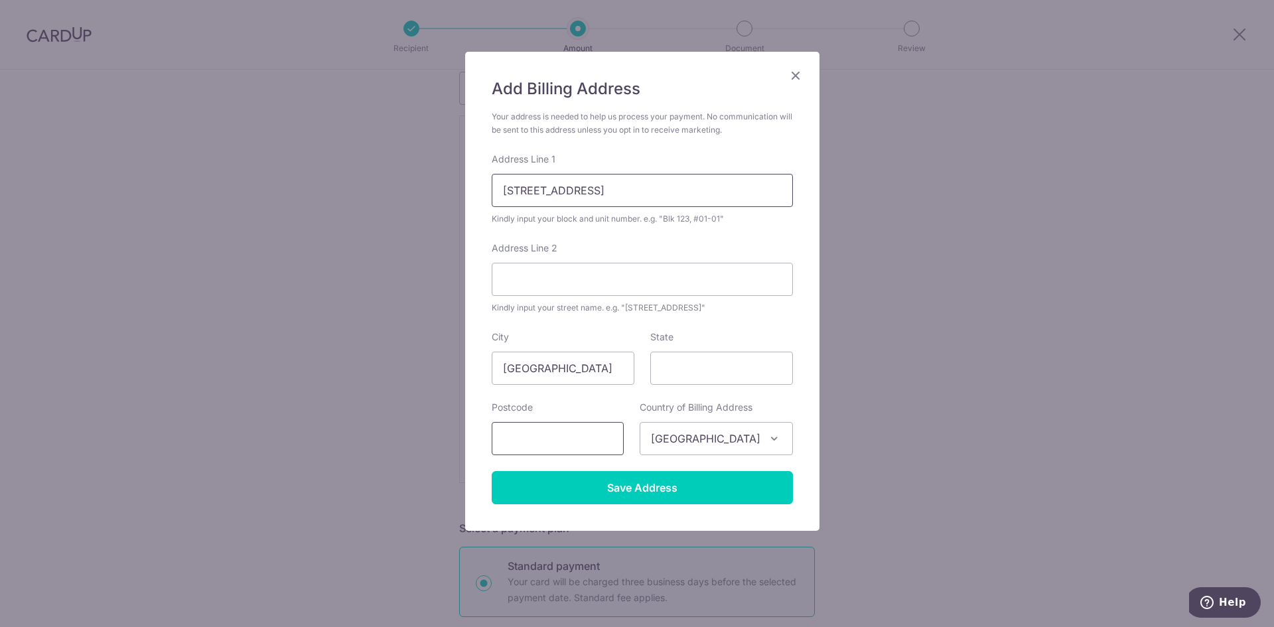
type input "76A Redhill Road #29-08"
click at [513, 446] on input "text" at bounding box center [558, 438] width 132 height 33
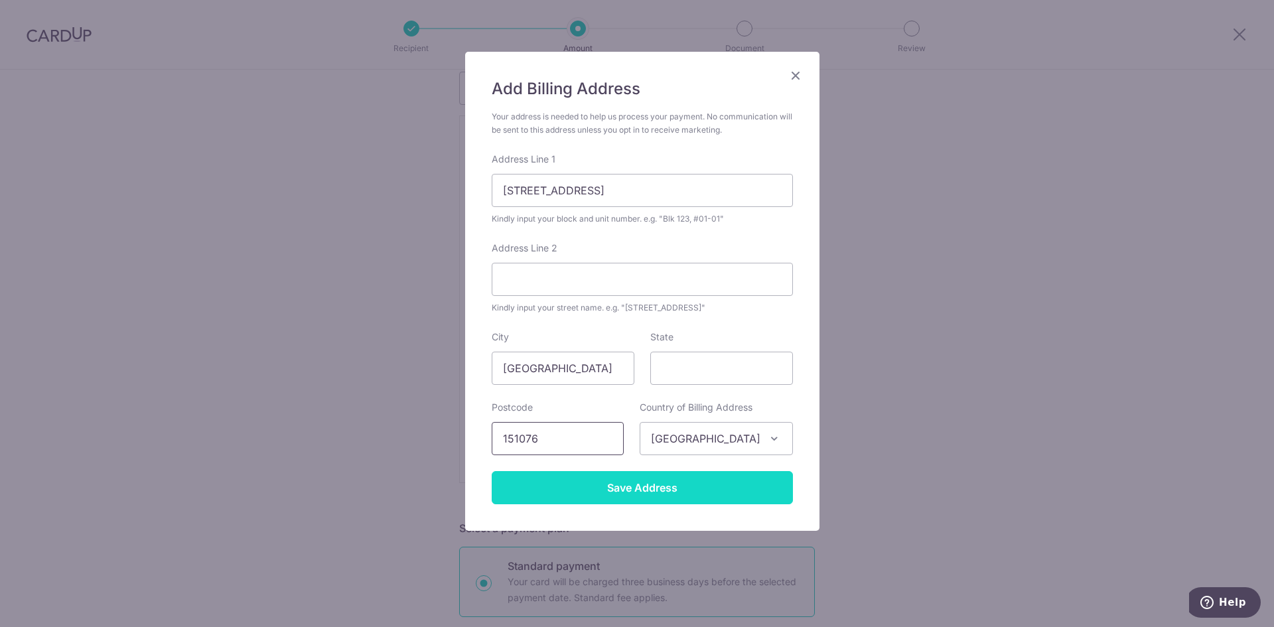
type input "151076"
click at [558, 478] on input "Save Address" at bounding box center [642, 487] width 301 height 33
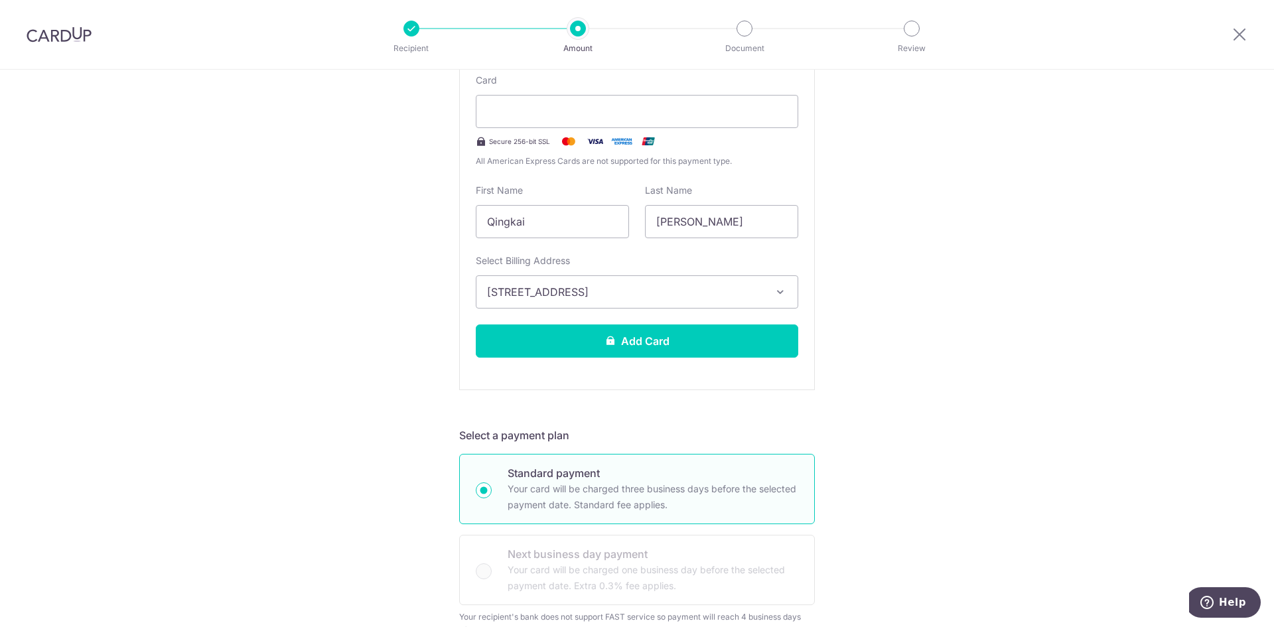
scroll to position [265, 0]
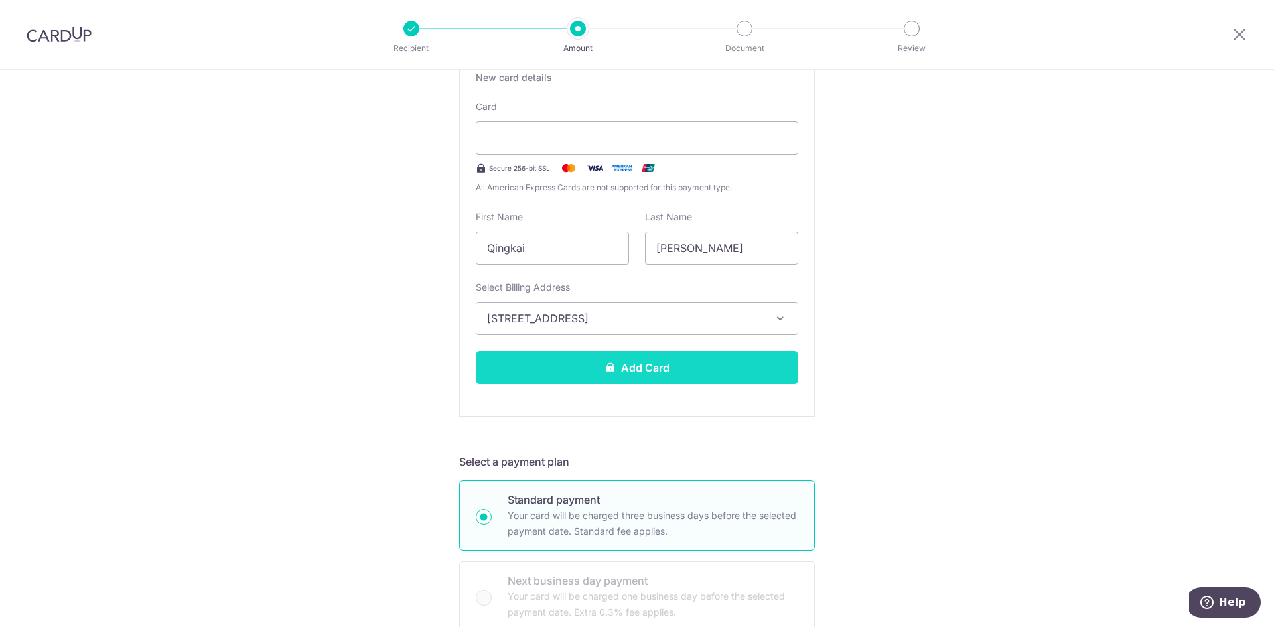
click at [651, 373] on button "Add Card" at bounding box center [637, 367] width 322 height 33
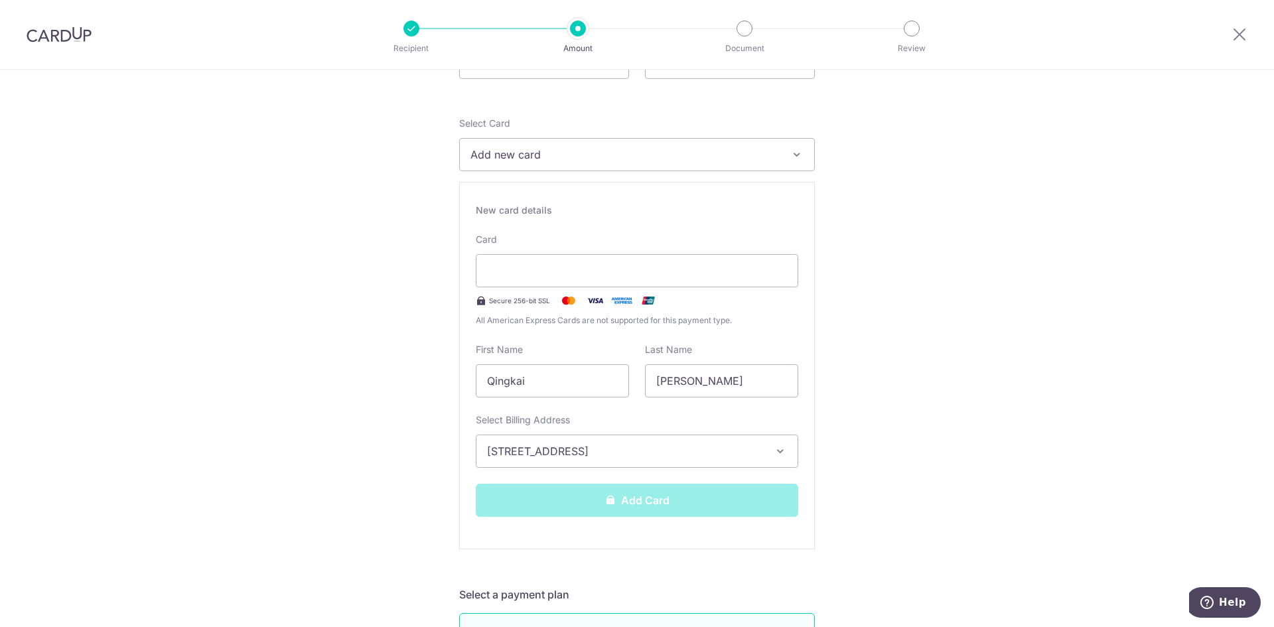
scroll to position [66, 0]
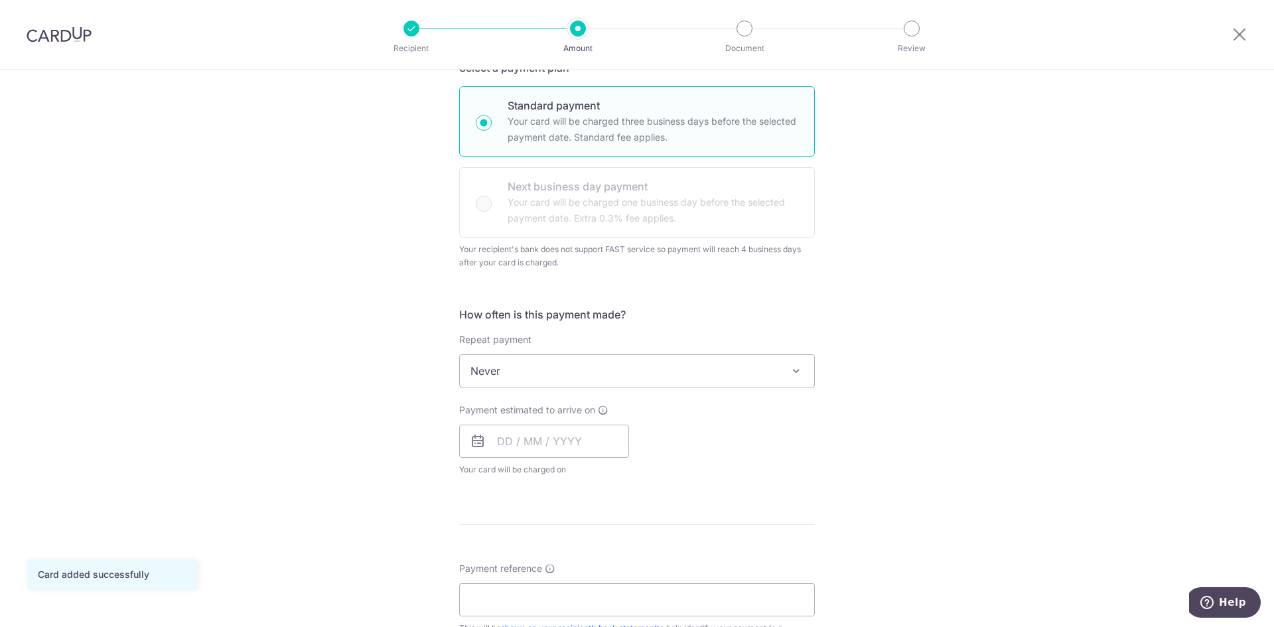
scroll to position [332, 0]
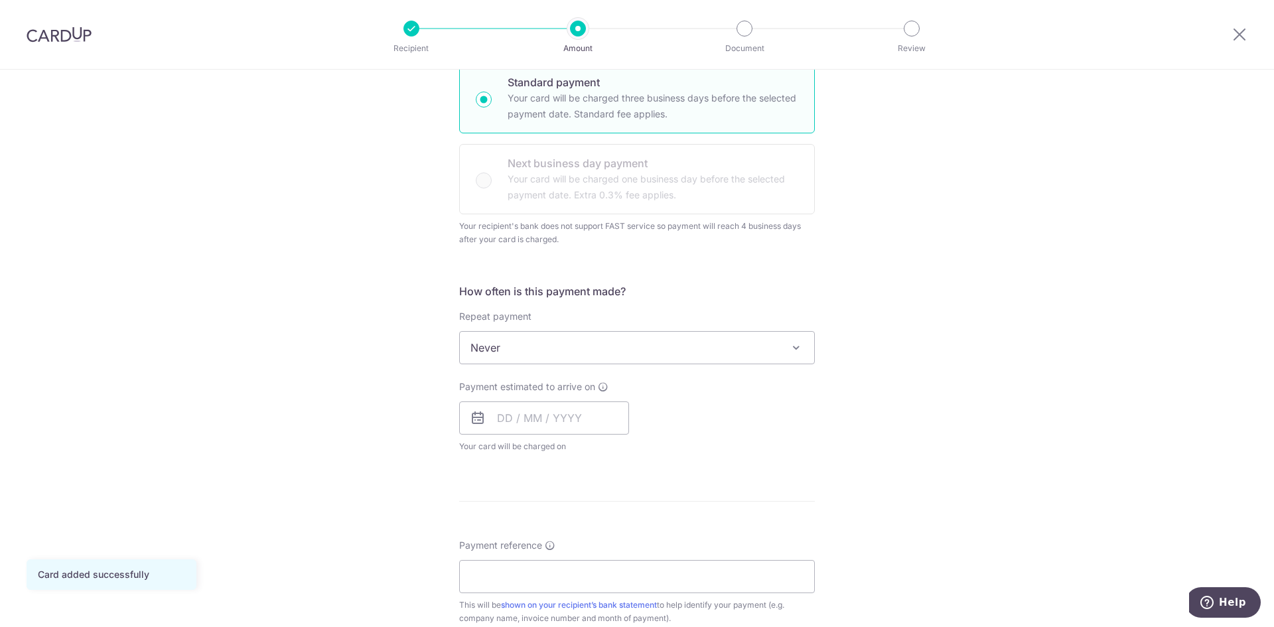
click at [484, 346] on span "Never" at bounding box center [637, 348] width 354 height 32
click at [501, 432] on input "text" at bounding box center [544, 417] width 170 height 33
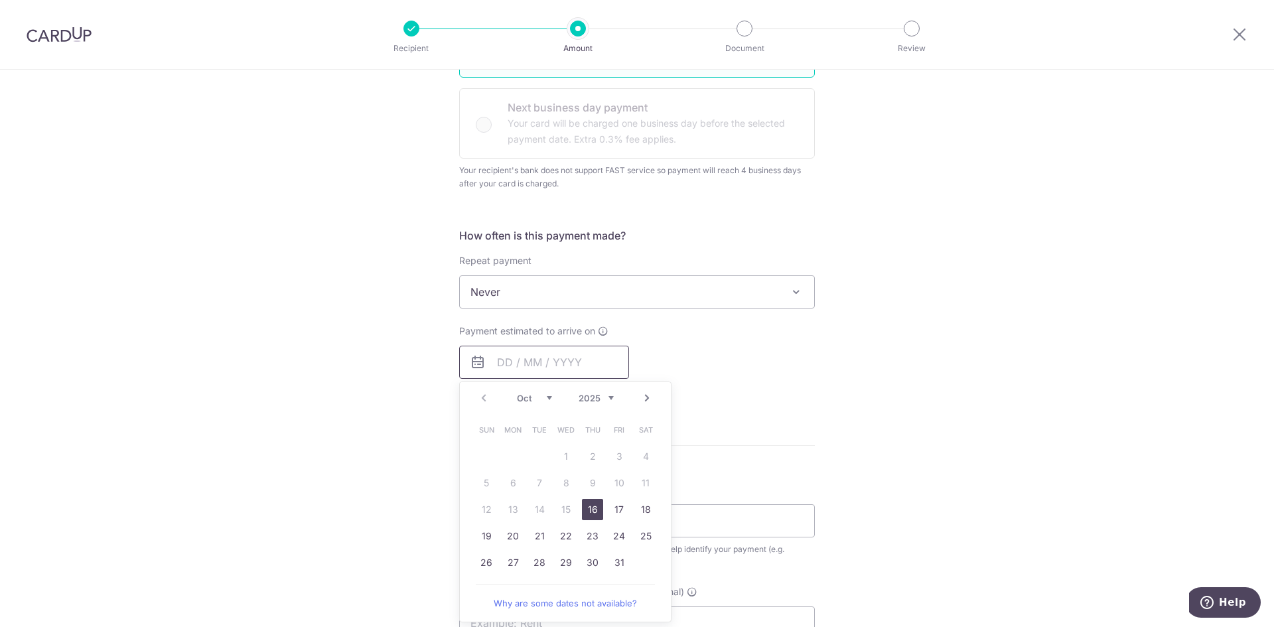
scroll to position [464, 0]
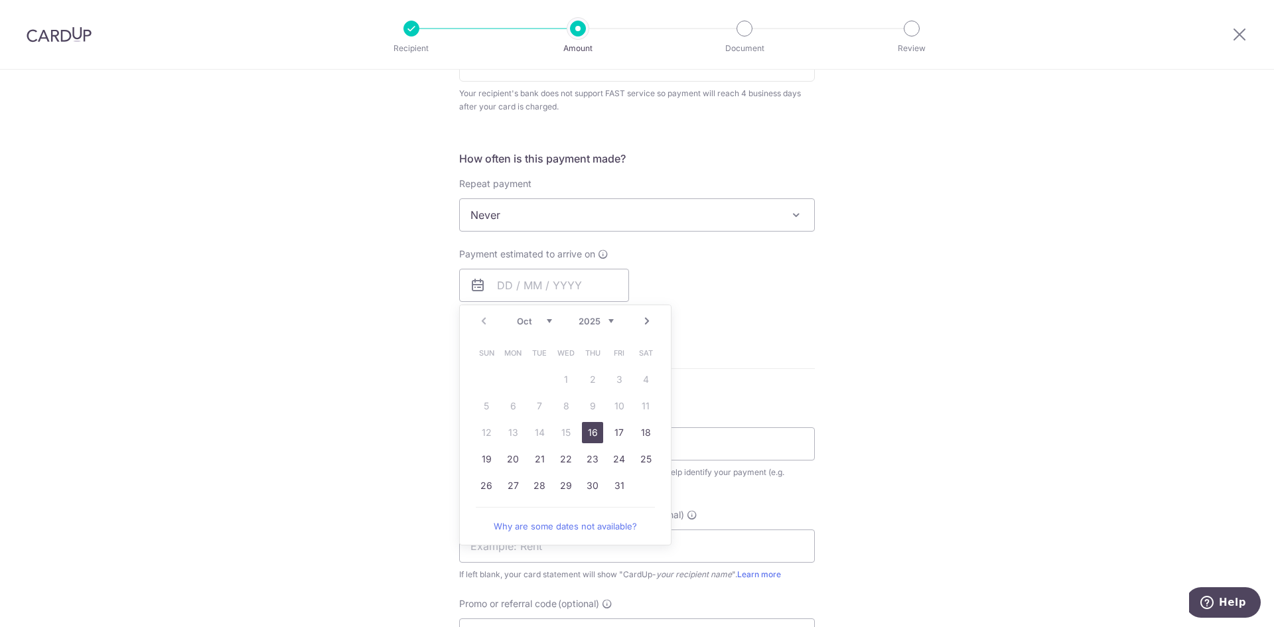
click at [593, 434] on link "16" at bounding box center [592, 432] width 21 height 21
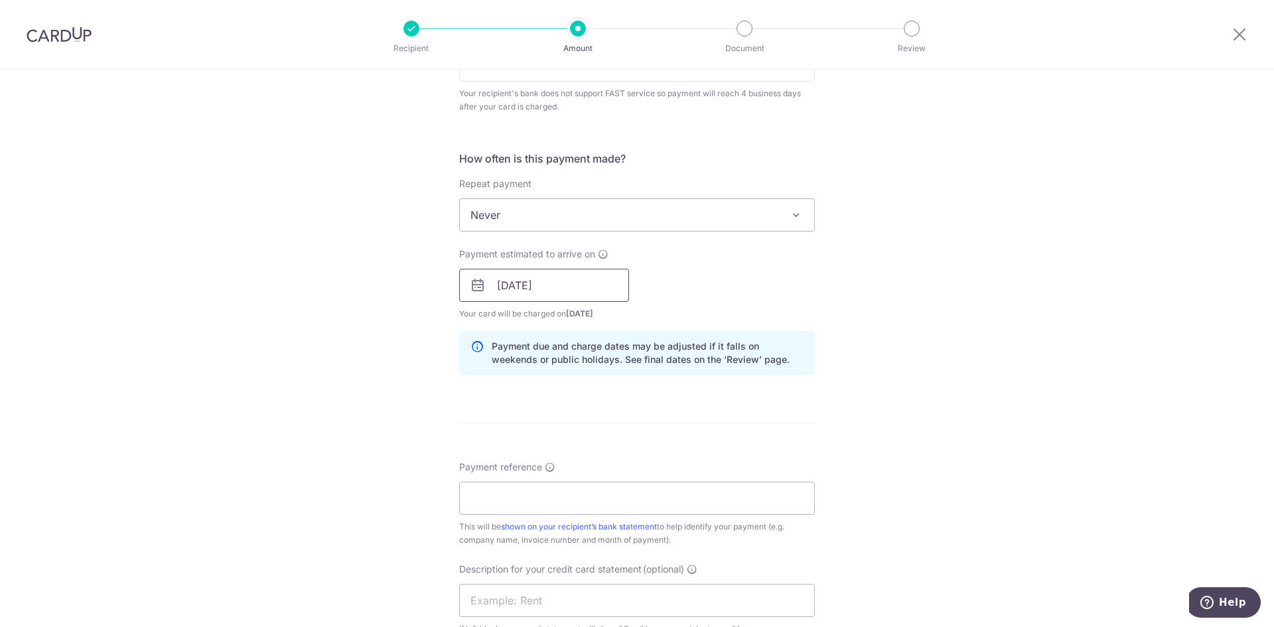
click at [512, 294] on input "16/10/2025" at bounding box center [544, 285] width 170 height 33
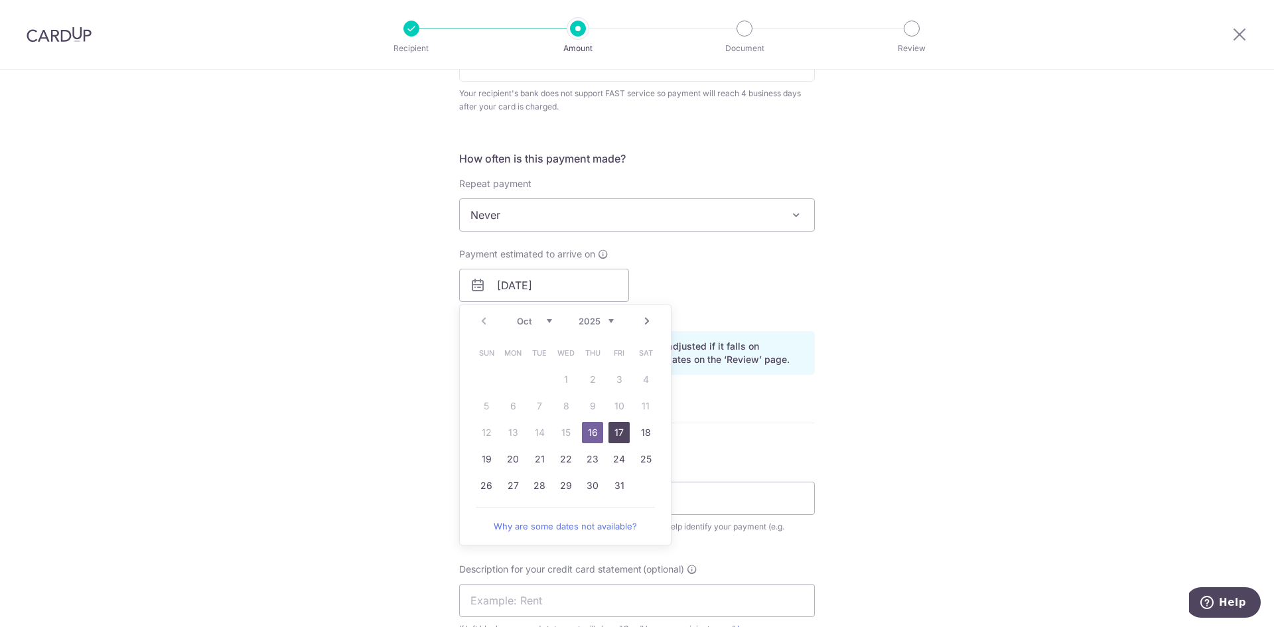
click at [612, 428] on link "17" at bounding box center [618, 432] width 21 height 21
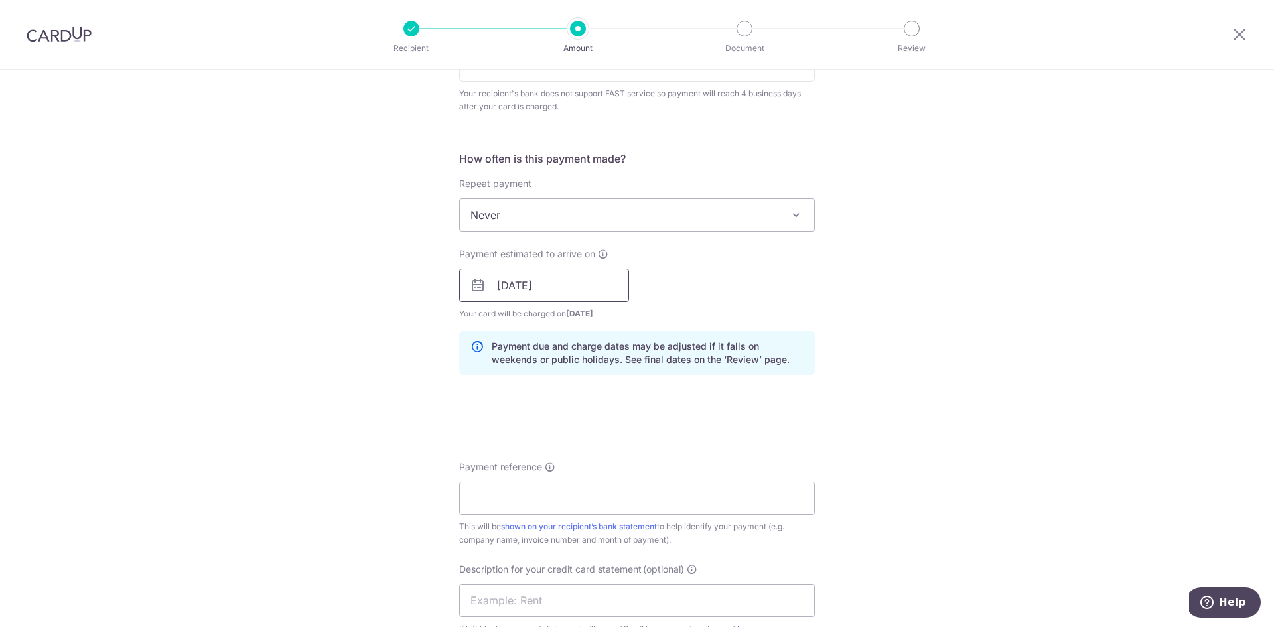
click at [547, 287] on input "17/10/2025" at bounding box center [544, 285] width 170 height 33
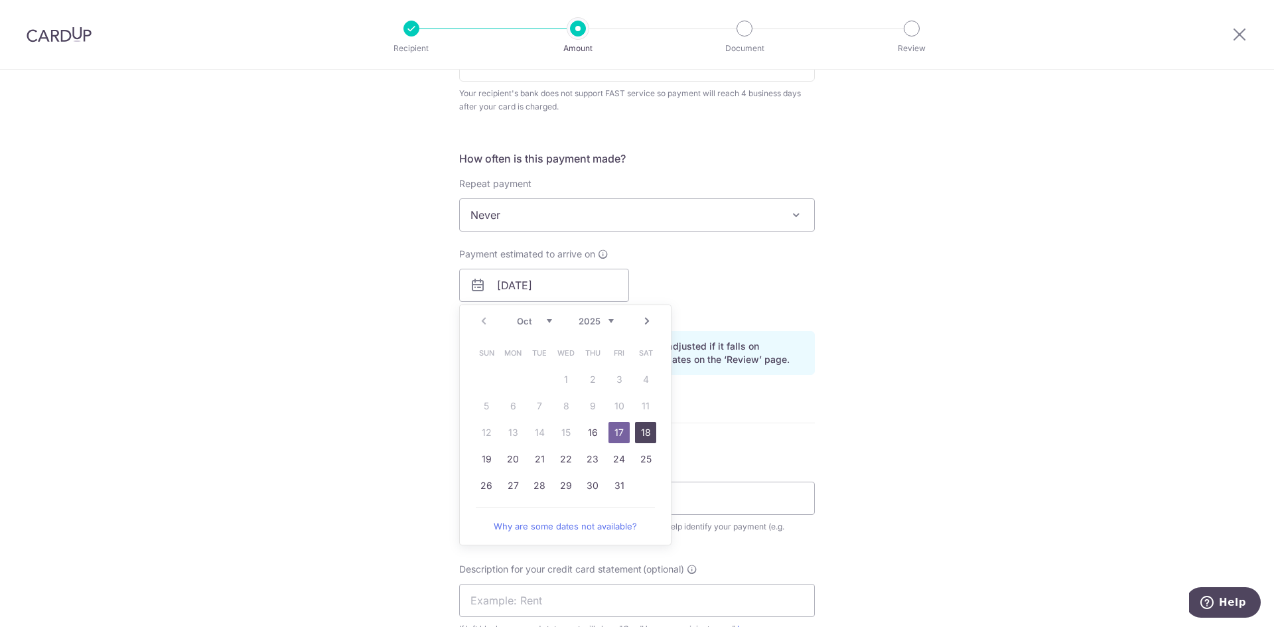
click at [641, 427] on link "18" at bounding box center [645, 432] width 21 height 21
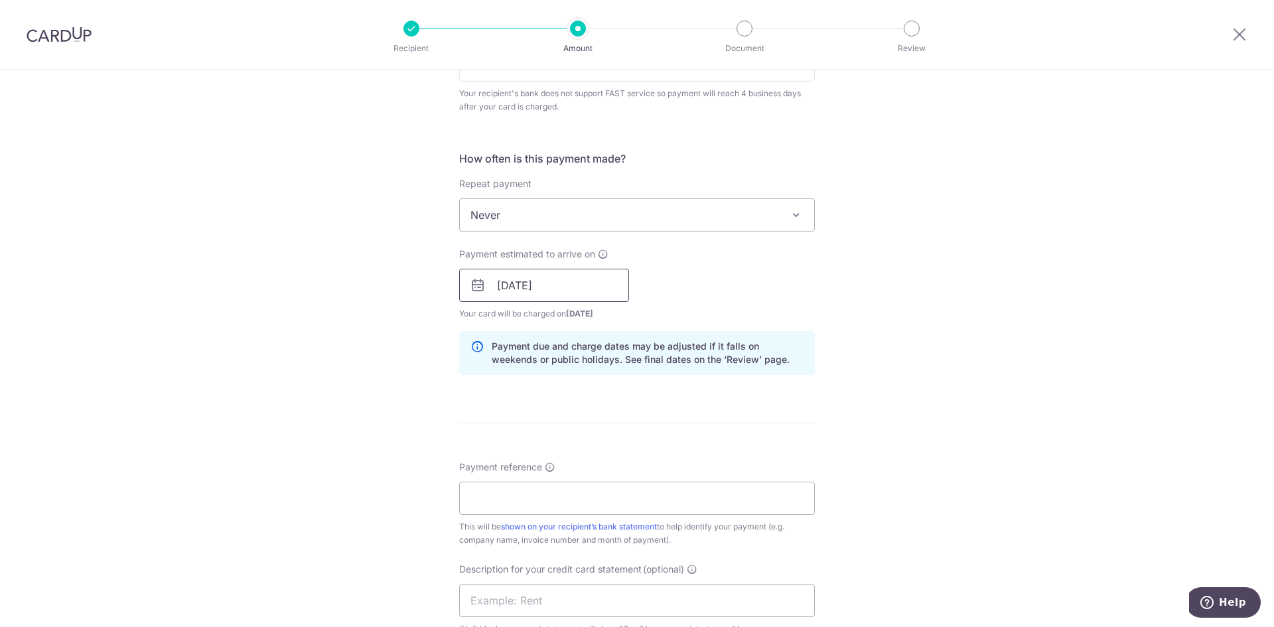
click at [572, 285] on input "18/10/2025" at bounding box center [544, 285] width 170 height 33
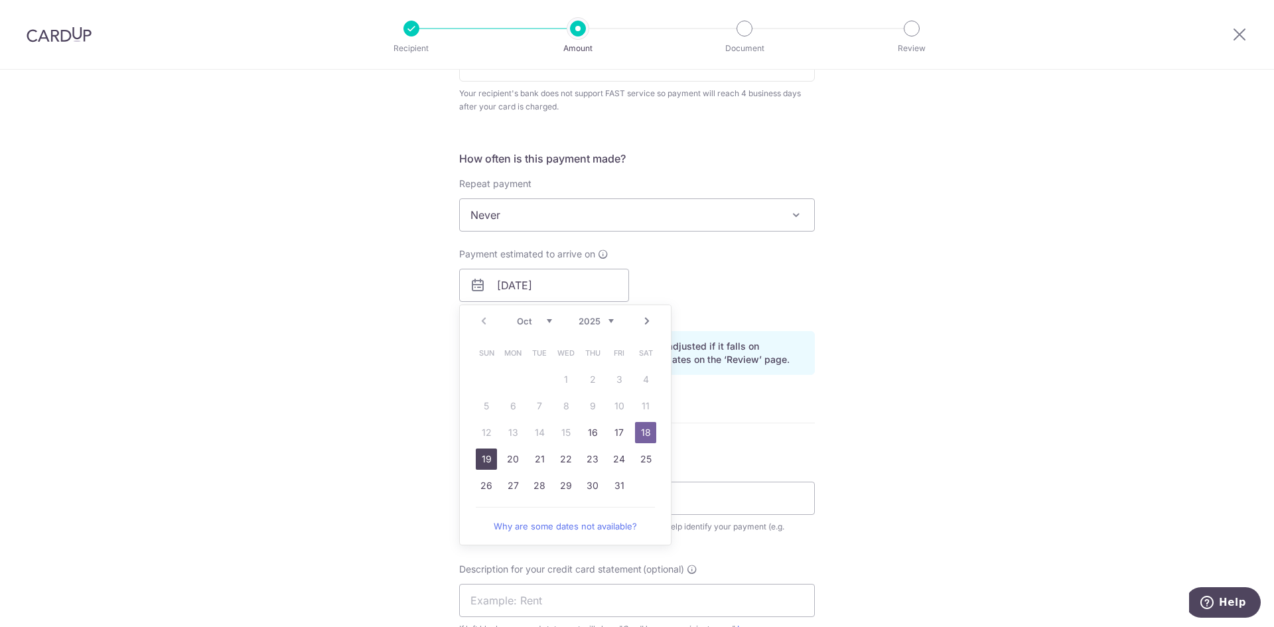
click at [491, 452] on link "19" at bounding box center [486, 458] width 21 height 21
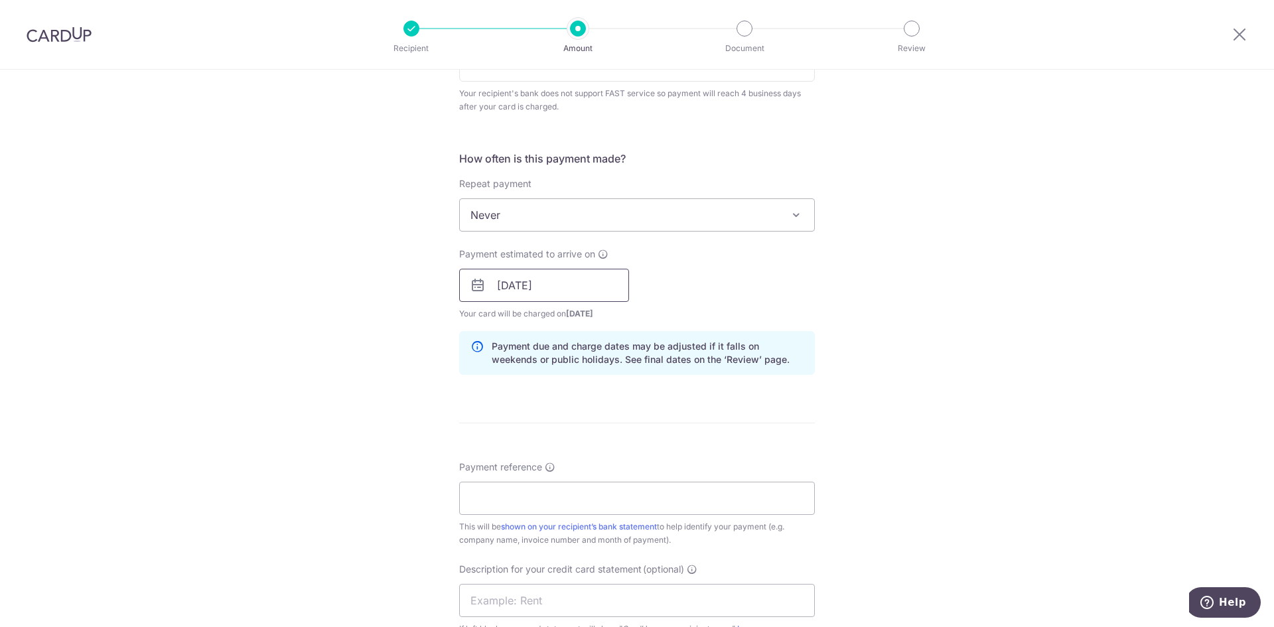
click at [541, 291] on input "19/10/2025" at bounding box center [544, 285] width 170 height 33
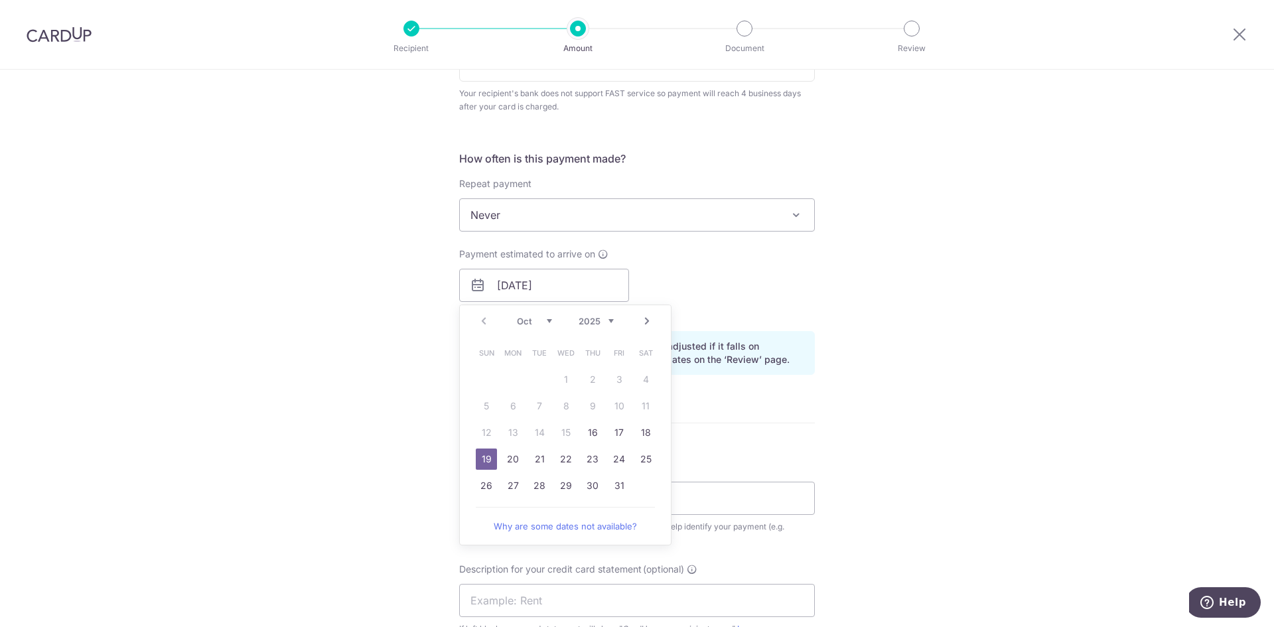
click at [521, 468] on td "20" at bounding box center [512, 459] width 27 height 27
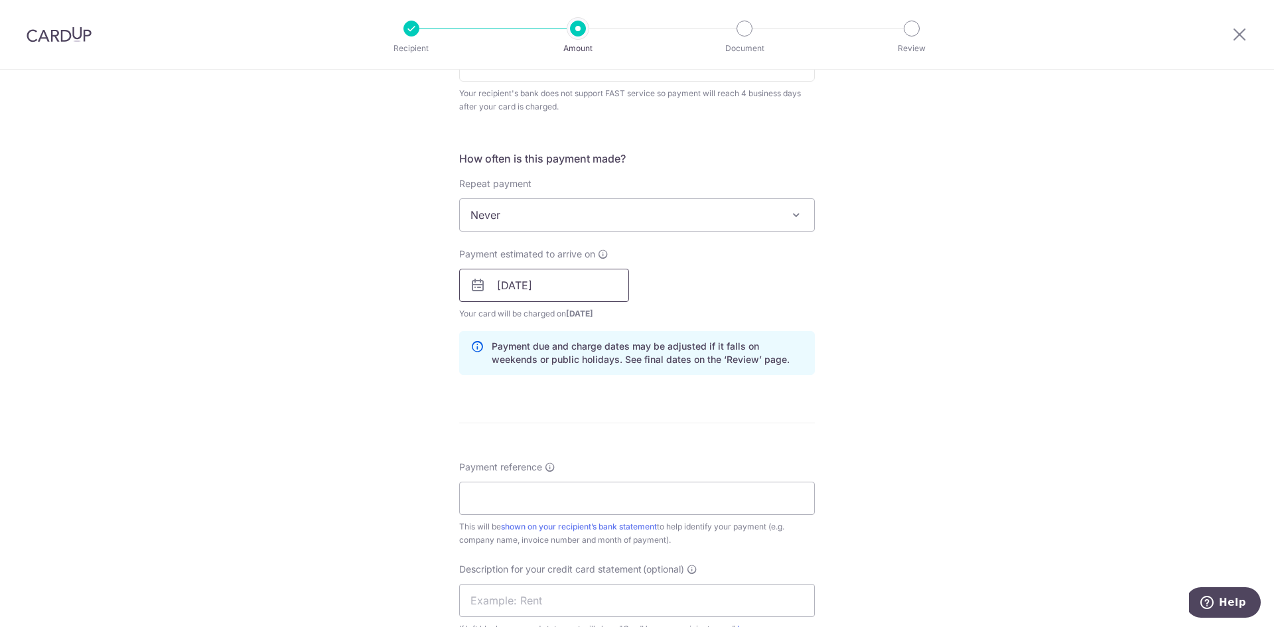
click at [558, 287] on input "20/10/2025" at bounding box center [544, 285] width 170 height 33
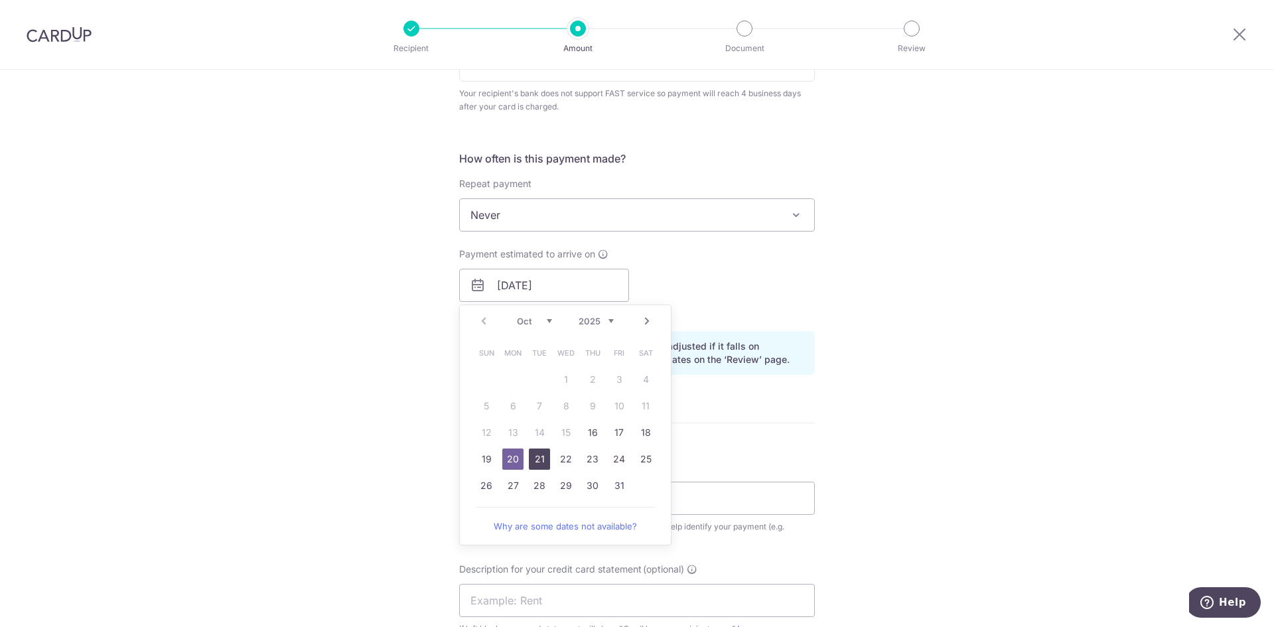
click at [539, 456] on link "21" at bounding box center [539, 458] width 21 height 21
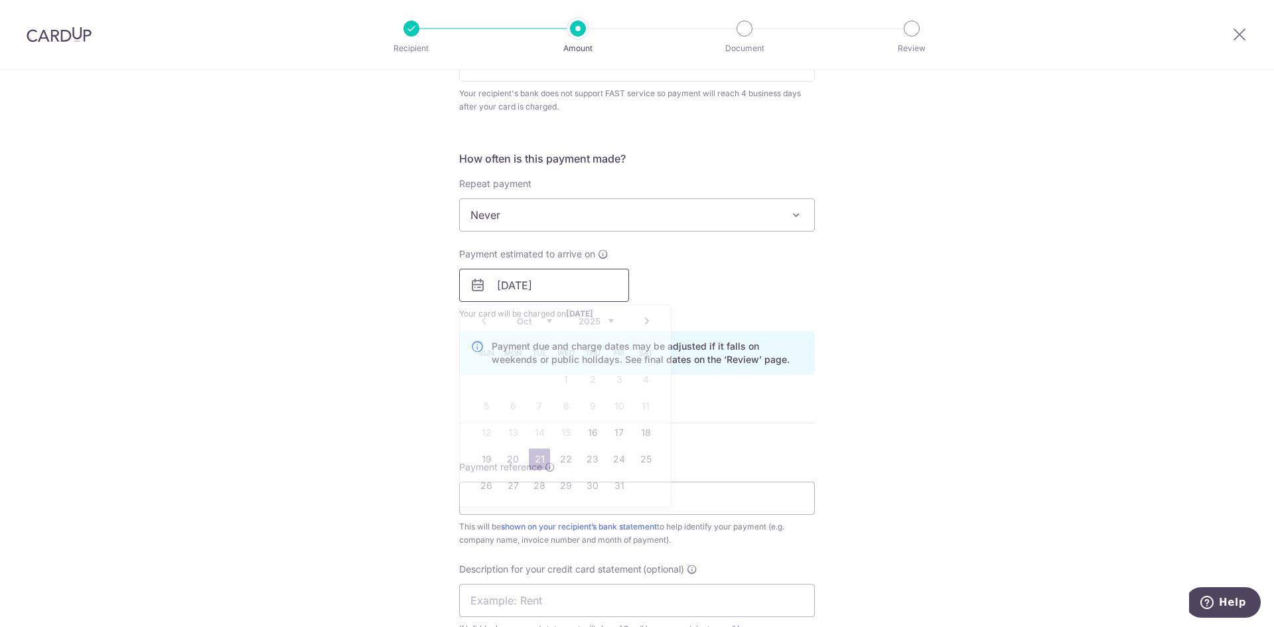
click at [572, 290] on input "21/10/2025" at bounding box center [544, 285] width 170 height 33
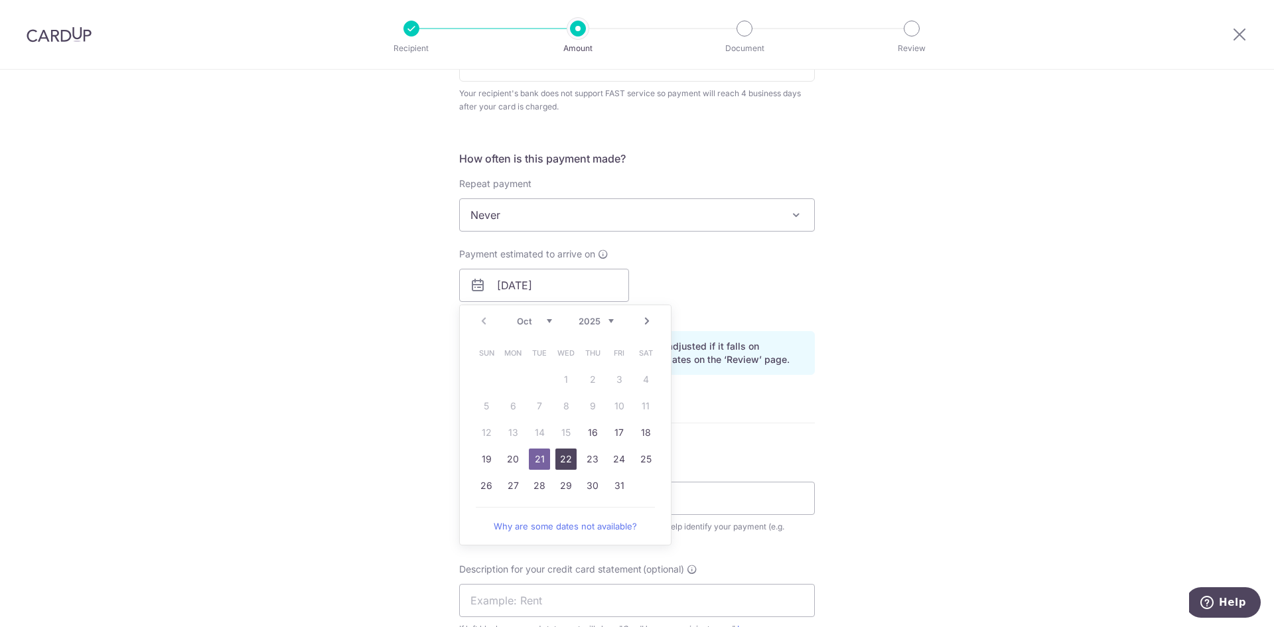
click at [562, 455] on link "22" at bounding box center [565, 458] width 21 height 21
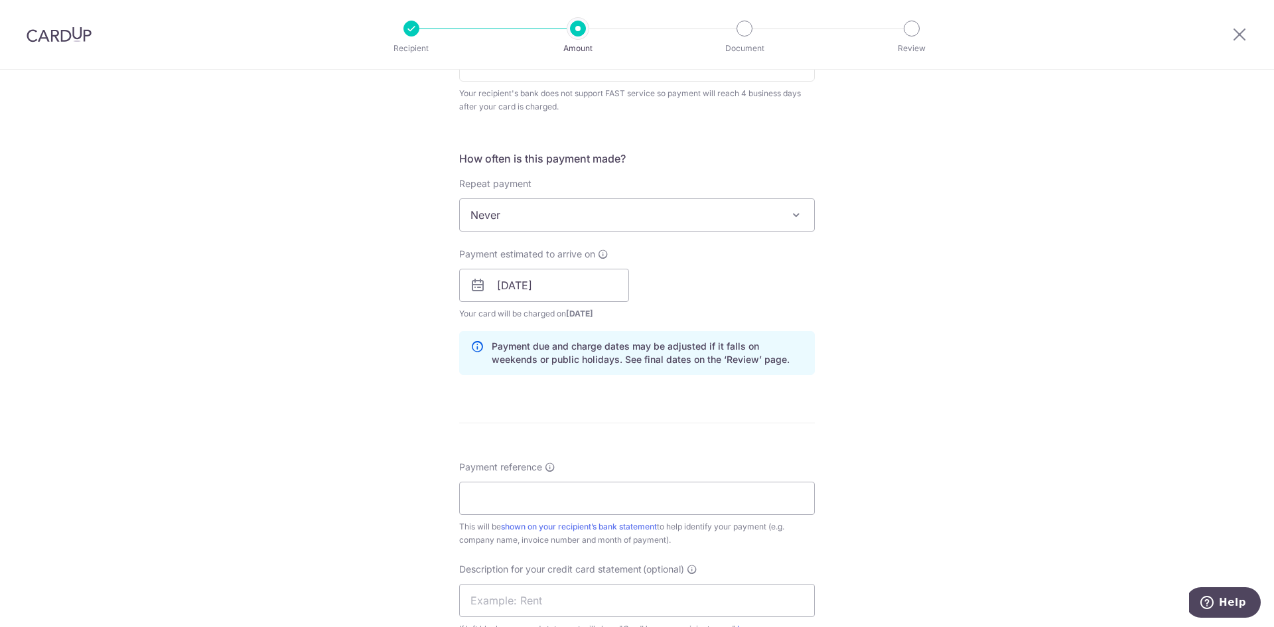
click at [656, 345] on p "Payment due and charge dates may be adjusted if it falls on weekends or public …" at bounding box center [648, 353] width 312 height 27
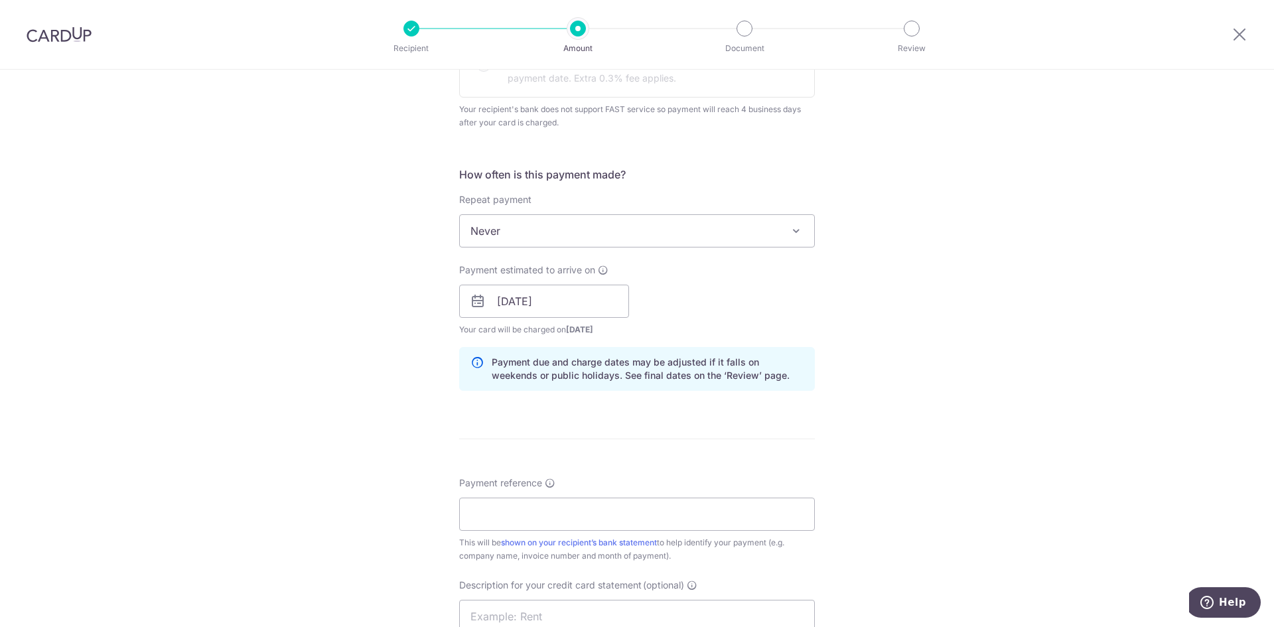
scroll to position [531, 0]
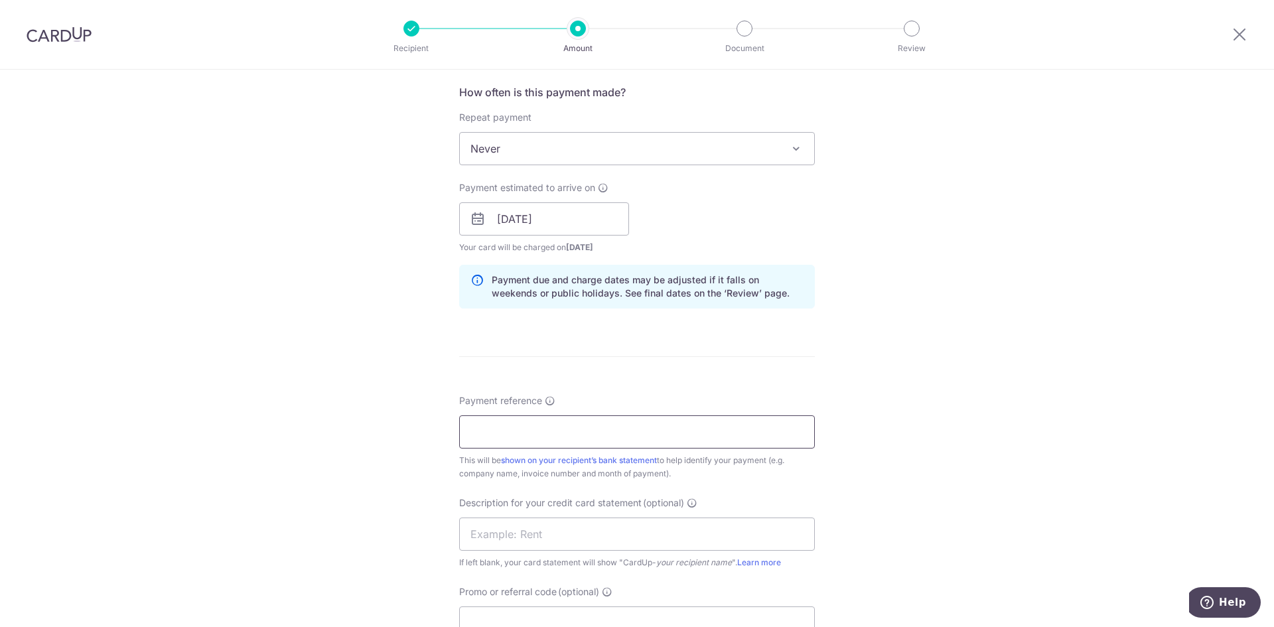
click at [575, 430] on input "Payment reference" at bounding box center [637, 431] width 356 height 33
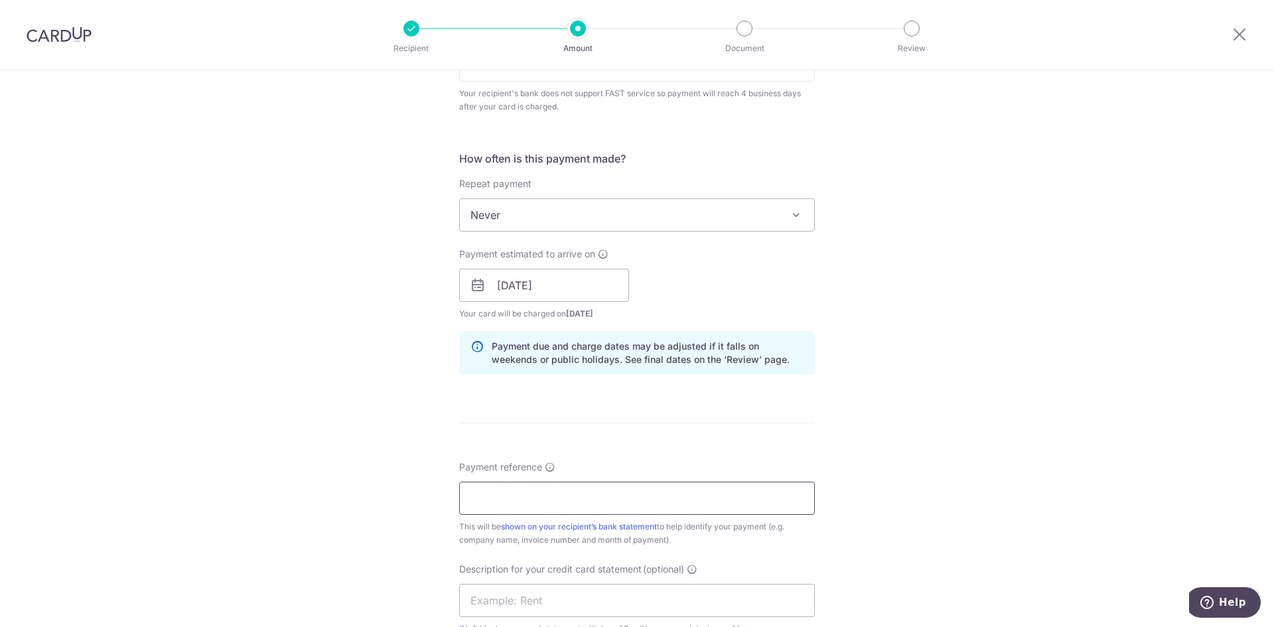
scroll to position [332, 0]
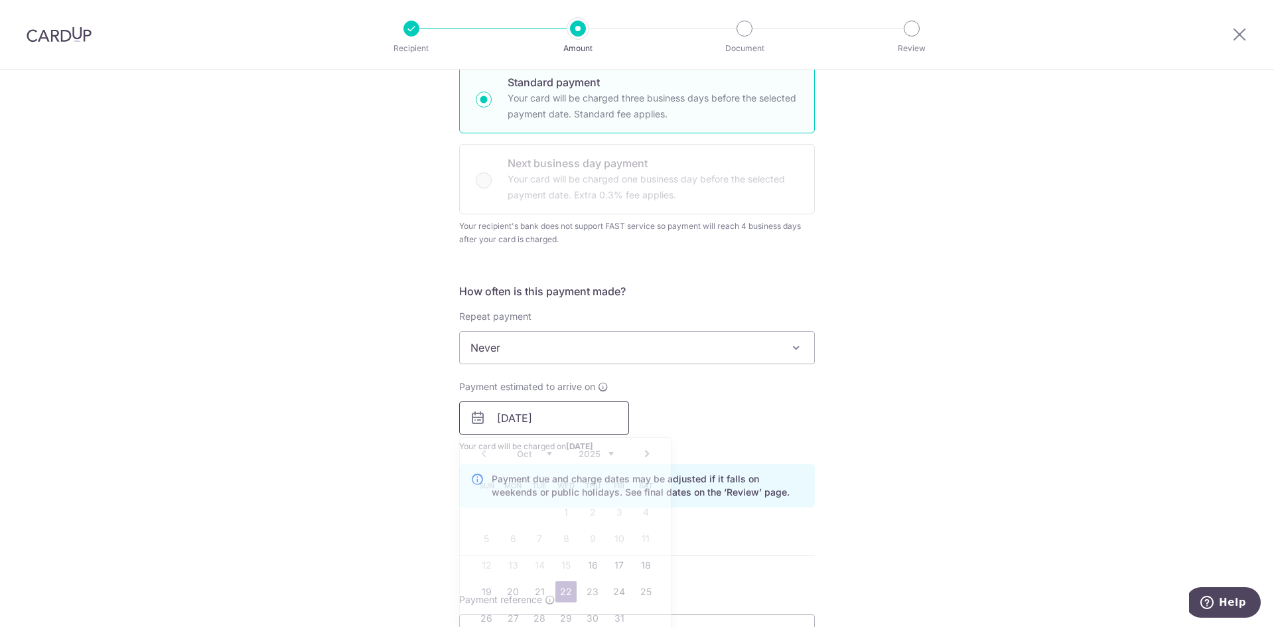
click at [578, 421] on input "22/10/2025" at bounding box center [544, 417] width 170 height 33
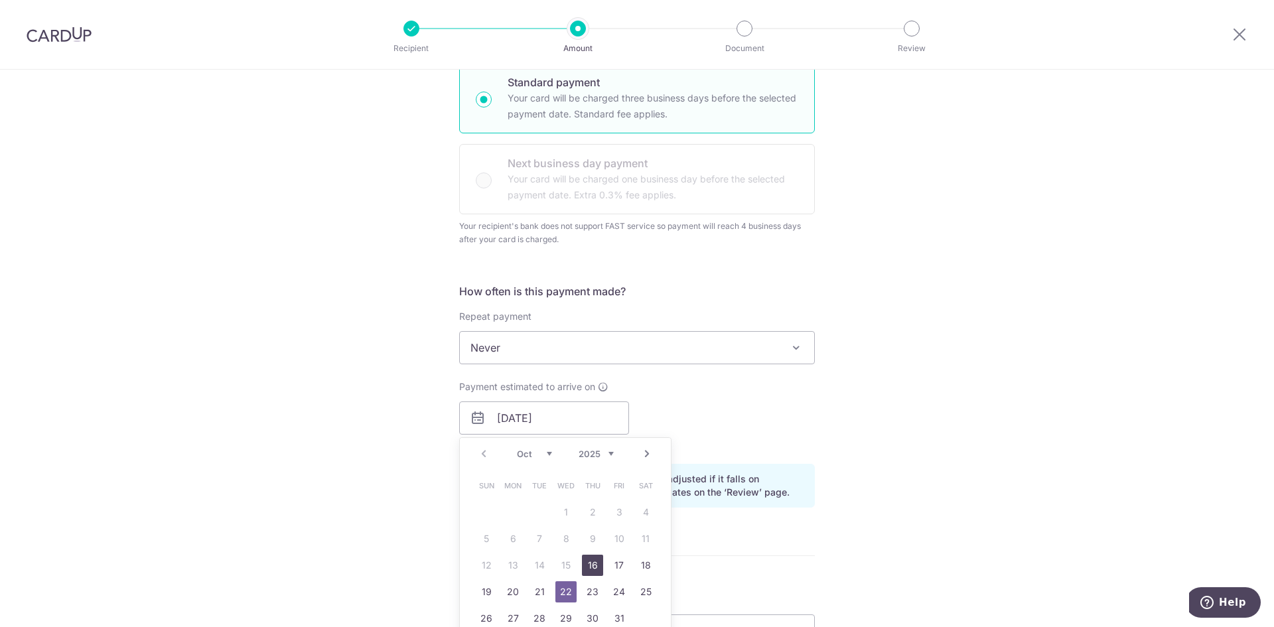
click at [586, 560] on link "16" at bounding box center [592, 565] width 21 height 21
type input "16/10/2025"
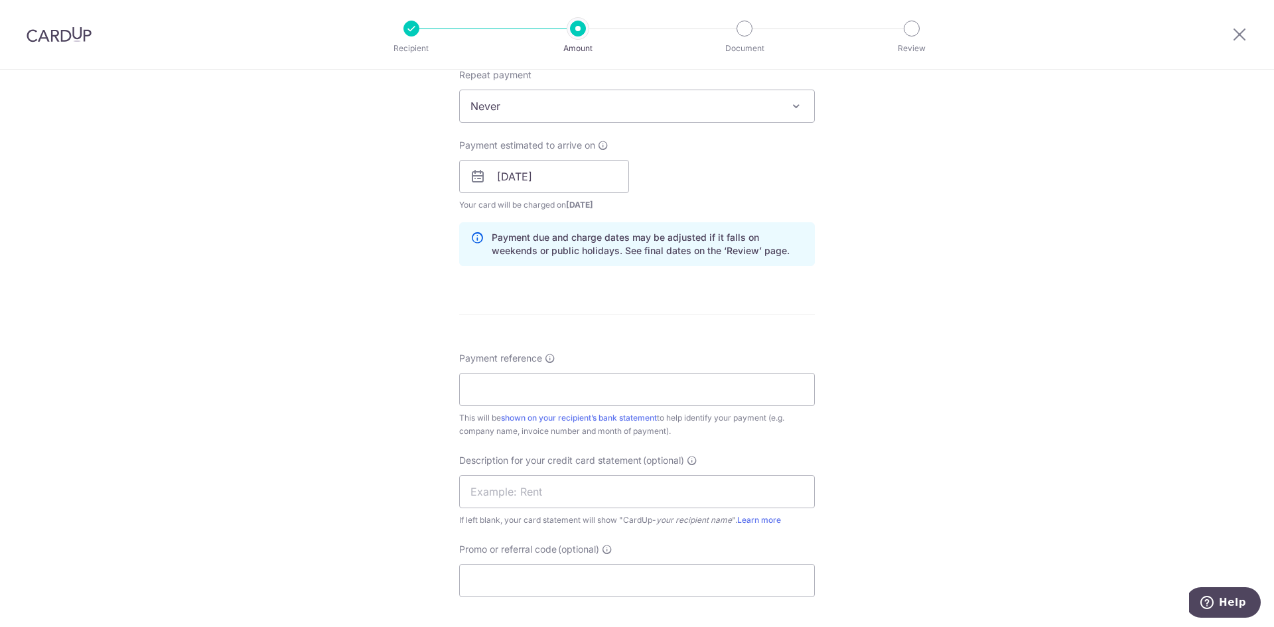
scroll to position [597, 0]
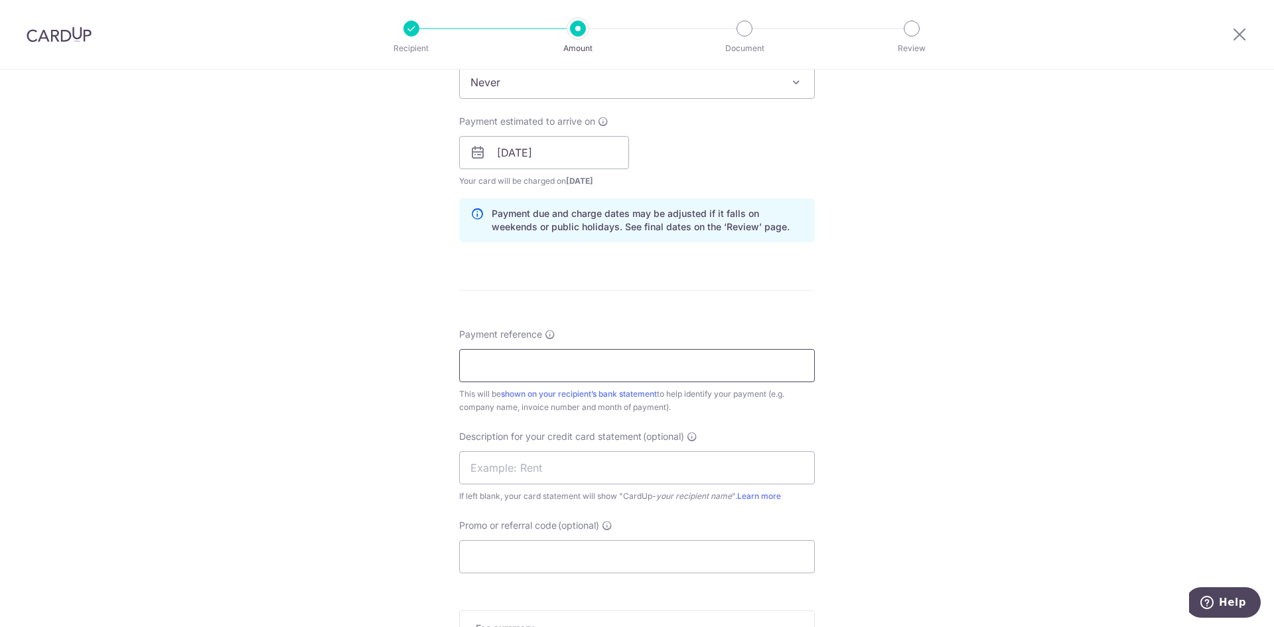
click at [476, 363] on input "Payment reference" at bounding box center [637, 365] width 356 height 33
click at [488, 367] on input "Payment reference" at bounding box center [637, 365] width 356 height 33
click at [482, 363] on input "Payment reference" at bounding box center [637, 365] width 356 height 33
paste input "PUR2025-0139"
type input "PUR2025-0139"
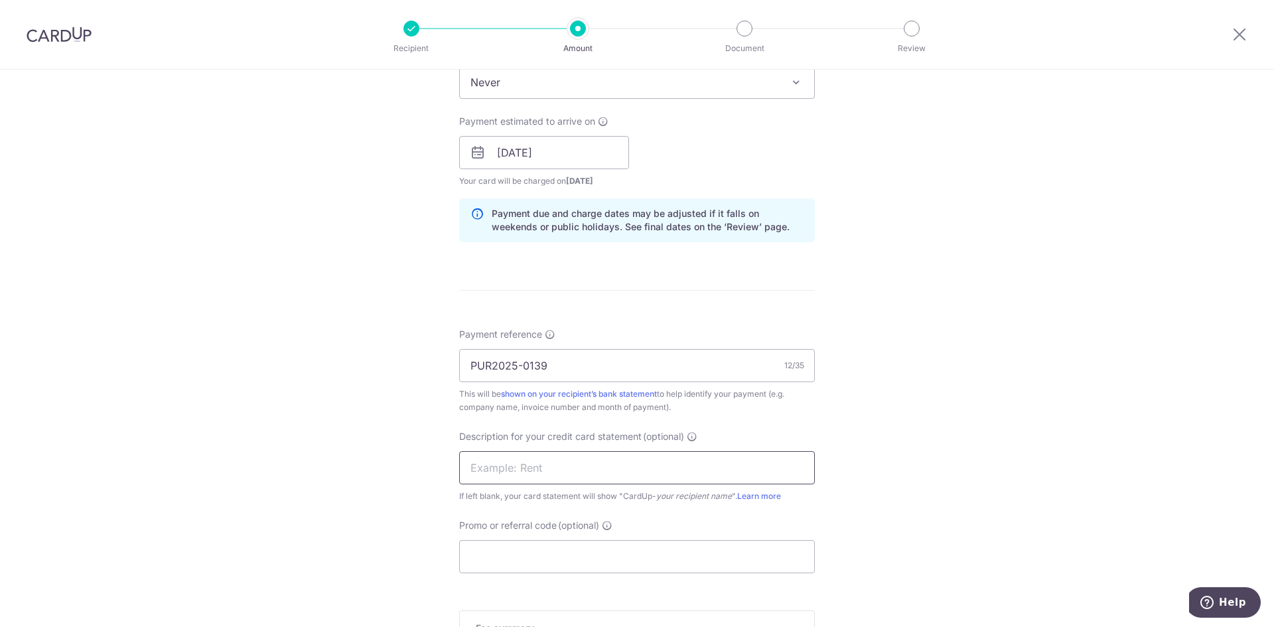
click at [522, 476] on input "text" at bounding box center [637, 467] width 356 height 33
click at [547, 466] on input "text" at bounding box center [637, 467] width 356 height 33
type input "P"
click at [629, 470] on input "text" at bounding box center [637, 467] width 356 height 33
paste input "Purenviro Inter"
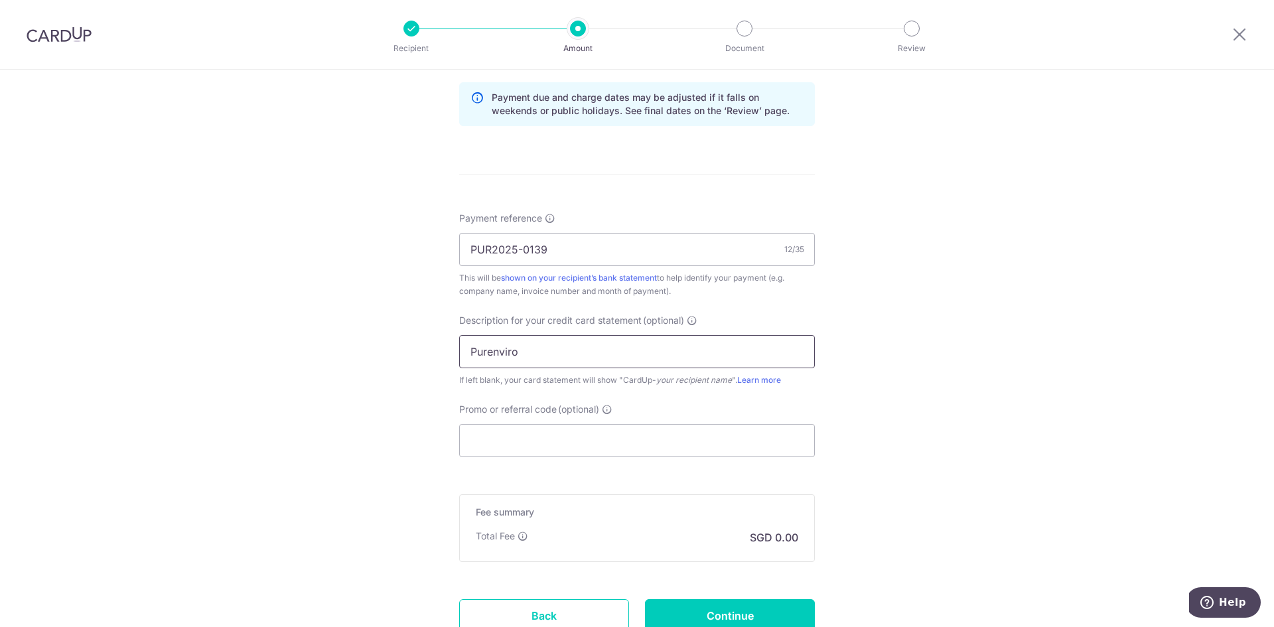
scroll to position [730, 0]
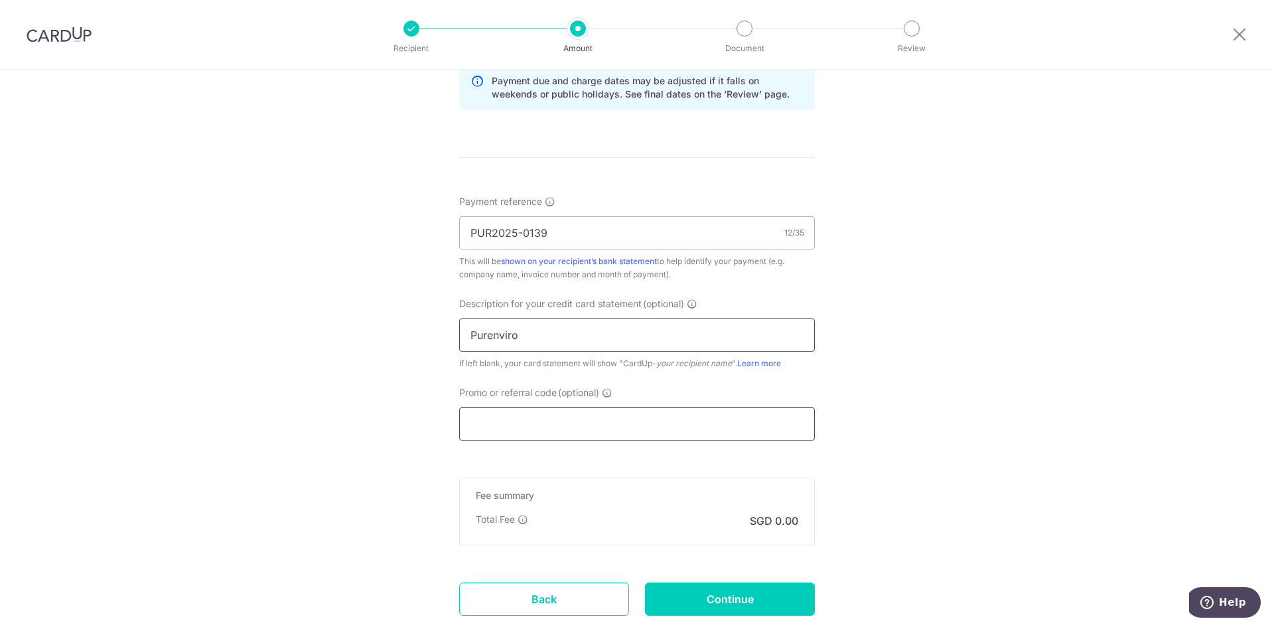
type input "Purenviro"
click at [566, 423] on input "Promo or referral code (optional)" at bounding box center [637, 423] width 356 height 33
click at [1244, 34] on icon at bounding box center [1239, 34] width 16 height 17
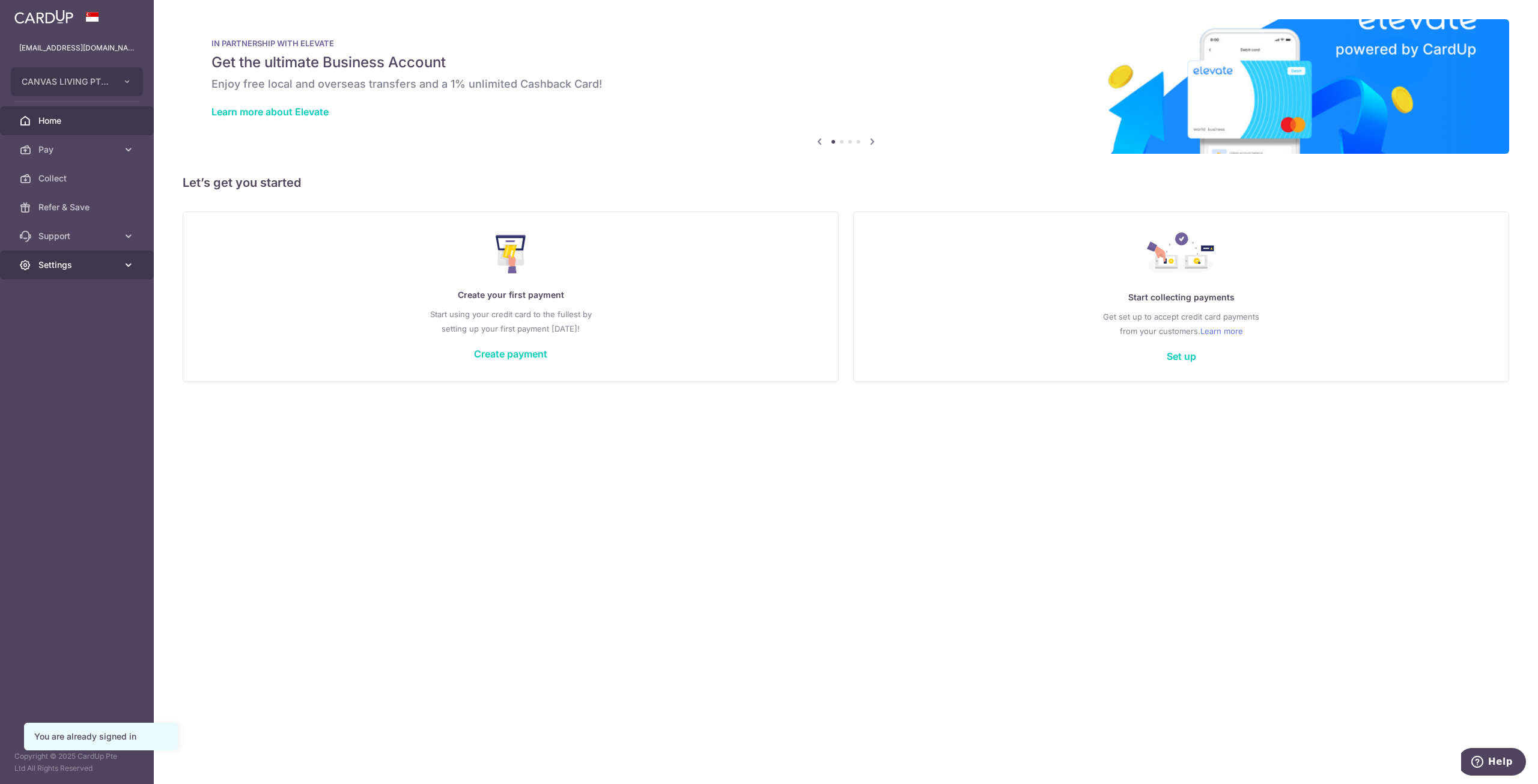
click at [115, 263] on span "Settings" at bounding box center [78, 264] width 80 height 12
click at [74, 319] on span "Logout" at bounding box center [78, 322] width 80 height 12
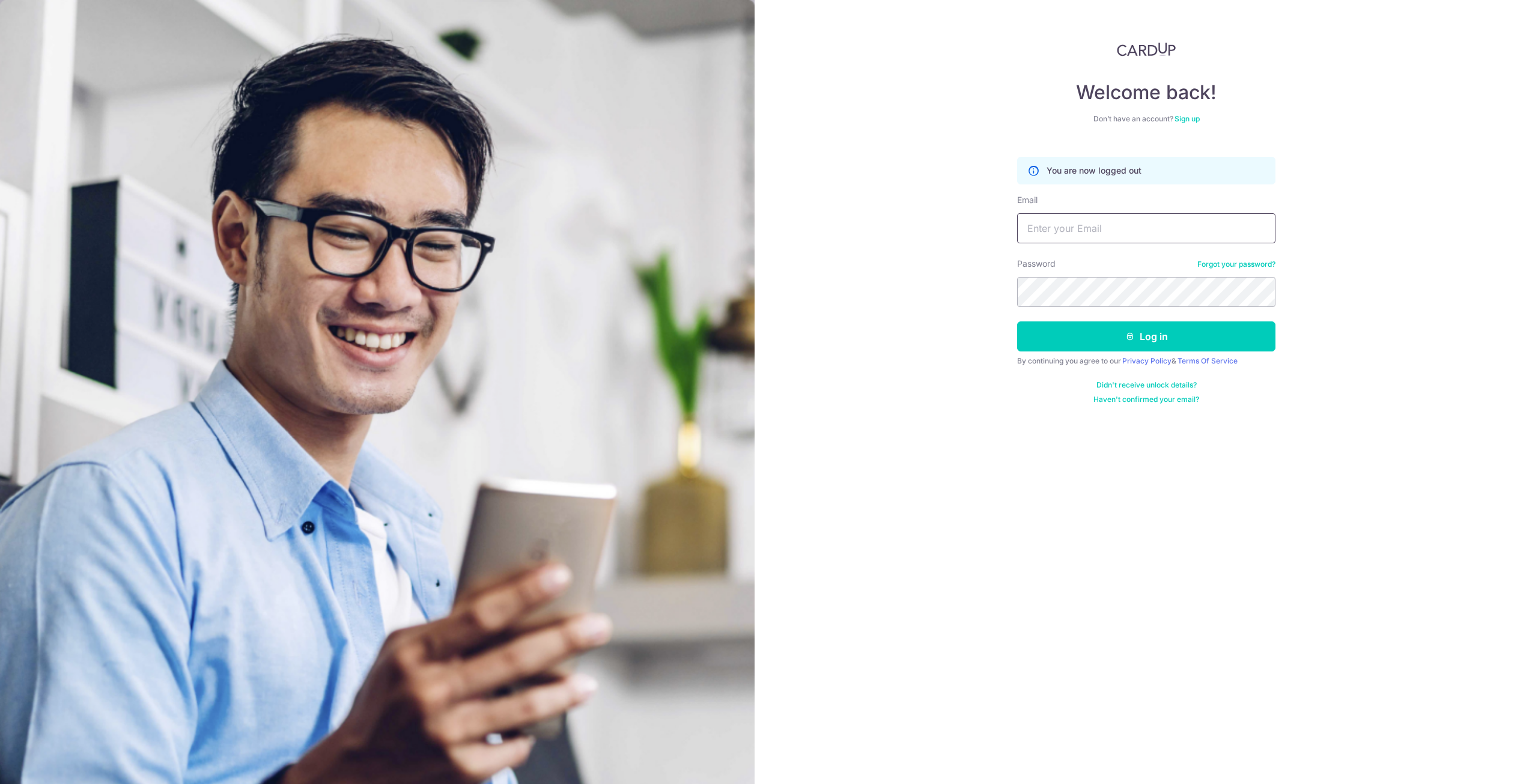
click at [1057, 226] on input "Email" at bounding box center [1146, 227] width 258 height 30
type input "[EMAIL_ADDRESS][DOMAIN_NAME]"
click at [1077, 338] on button "Log in" at bounding box center [1146, 336] width 258 height 30
